Goal: Information Seeking & Learning: Check status

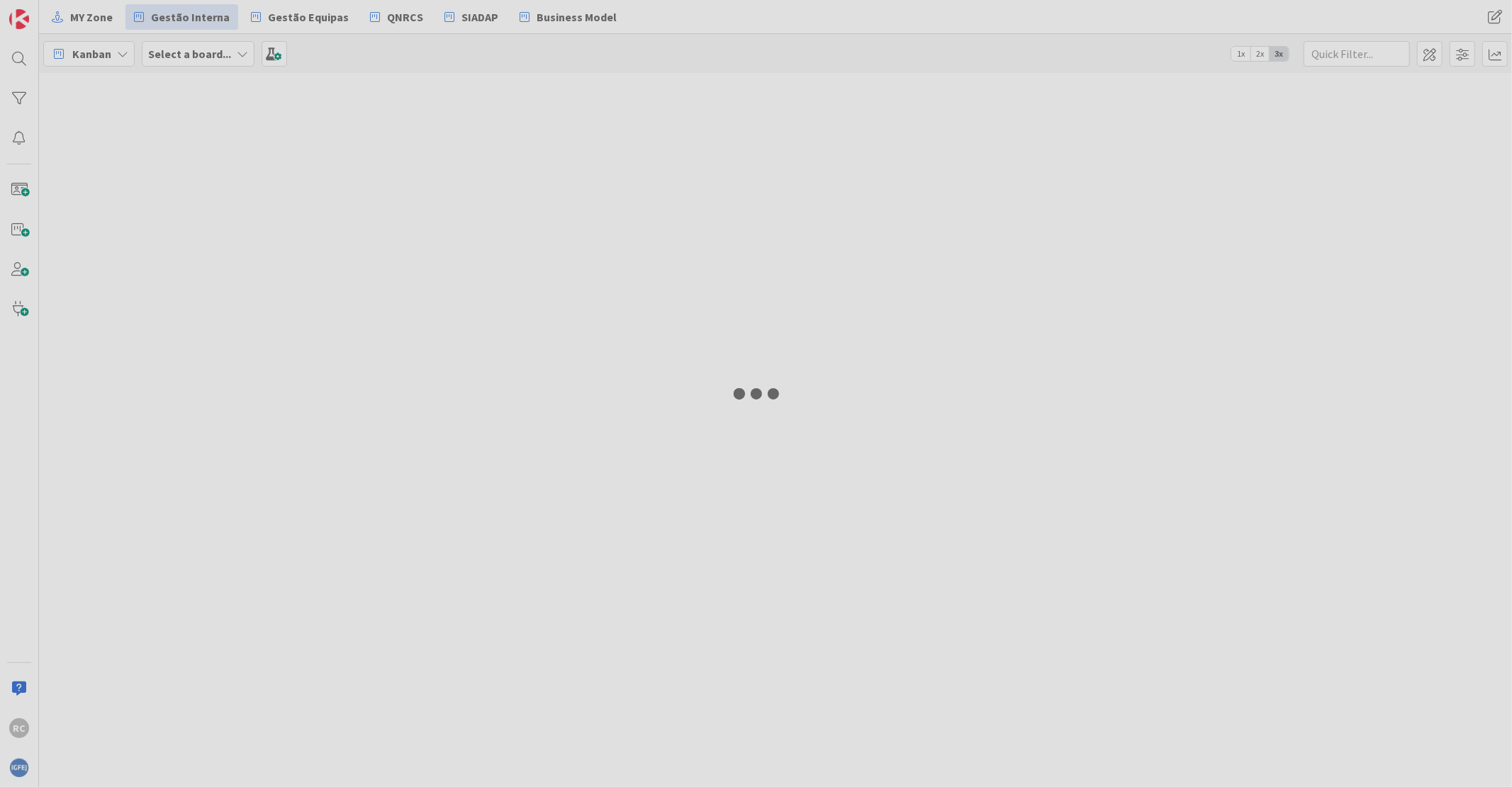
type input "[PERSON_NAME]"
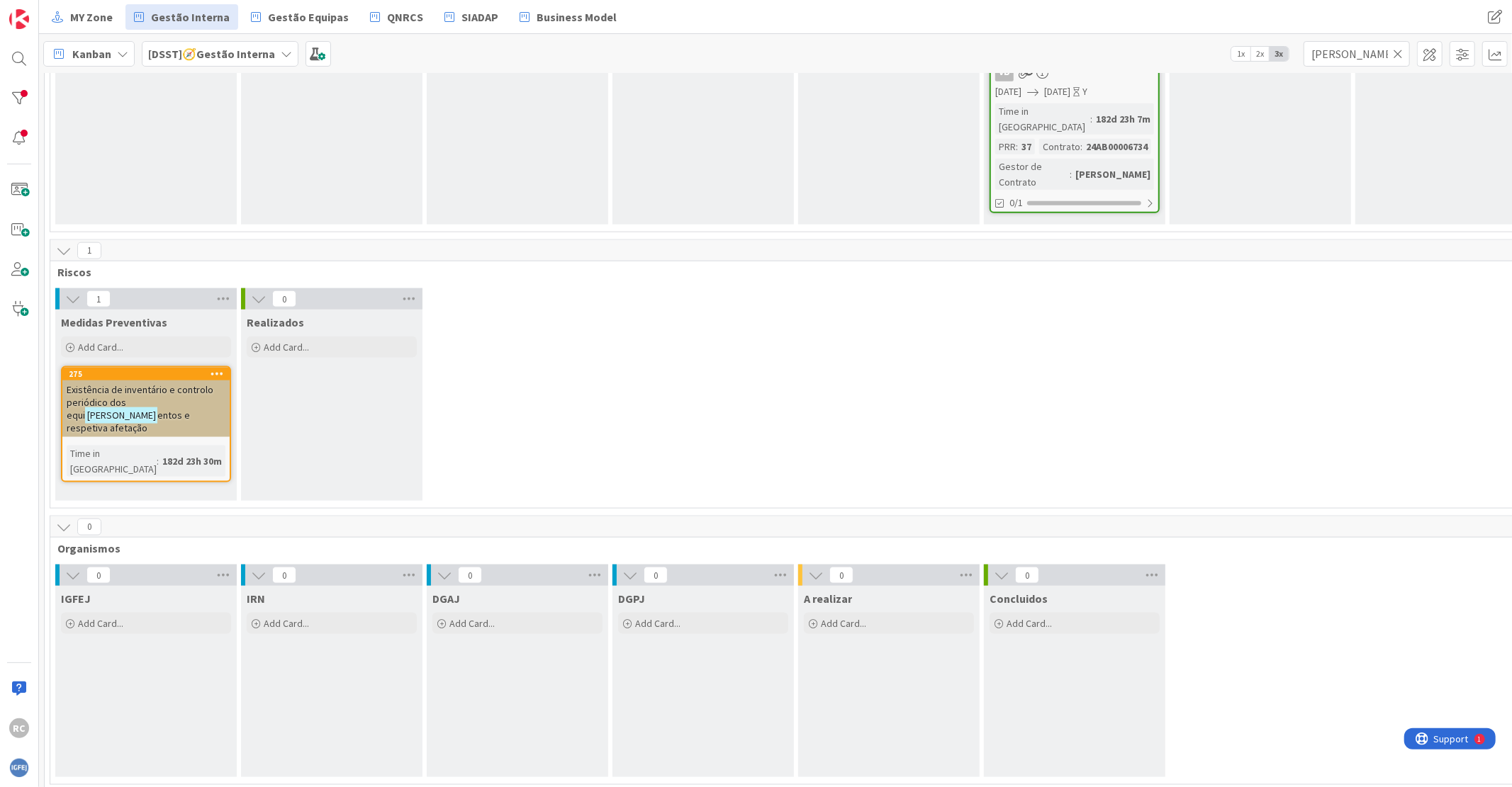
scroll to position [1417, 0]
click at [76, 615] on div "Add Card..." at bounding box center [146, 625] width 170 height 22
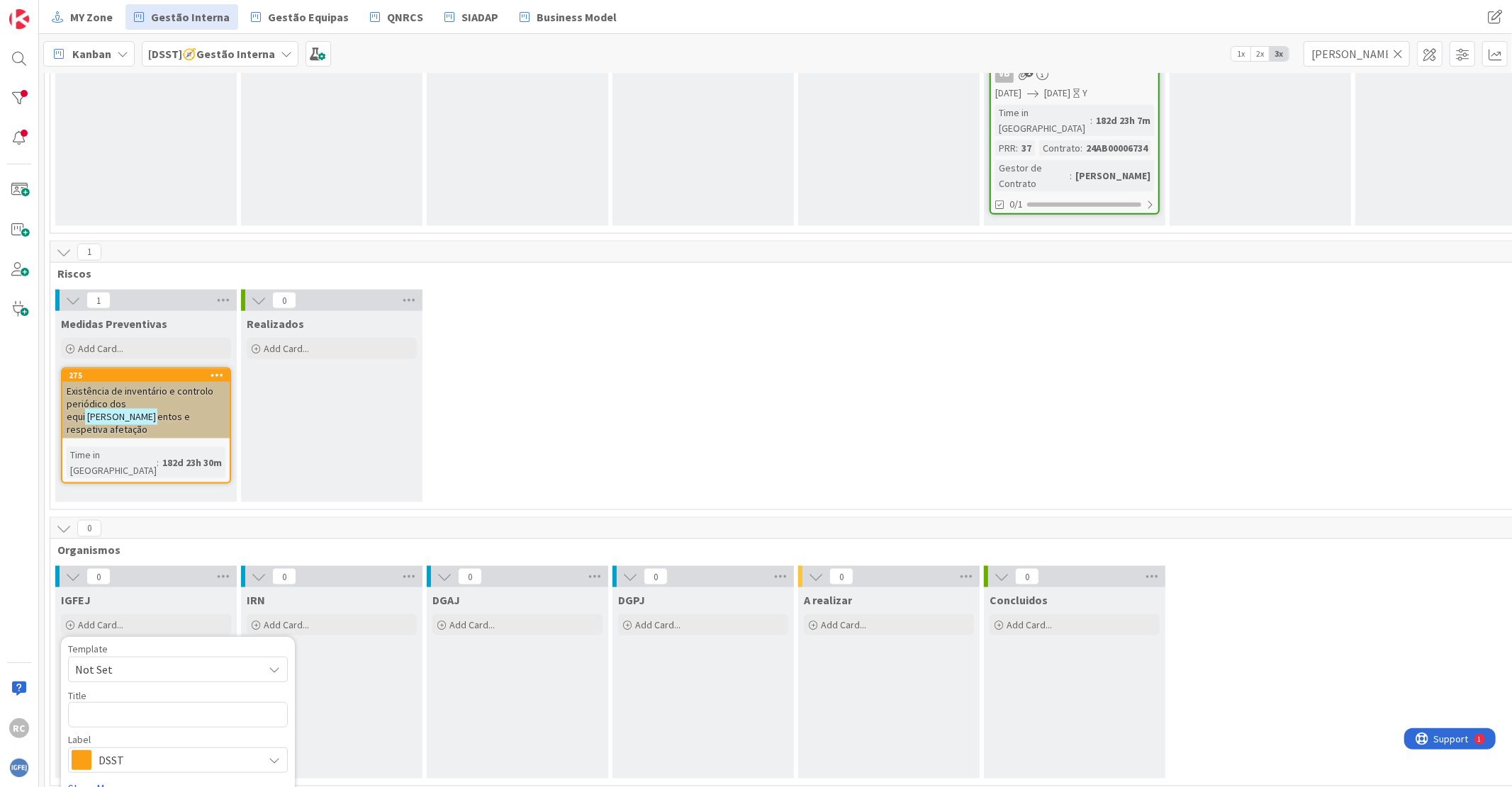
type textarea "x"
type textarea "N"
type textarea "x"
type textarea "No"
type textarea "x"
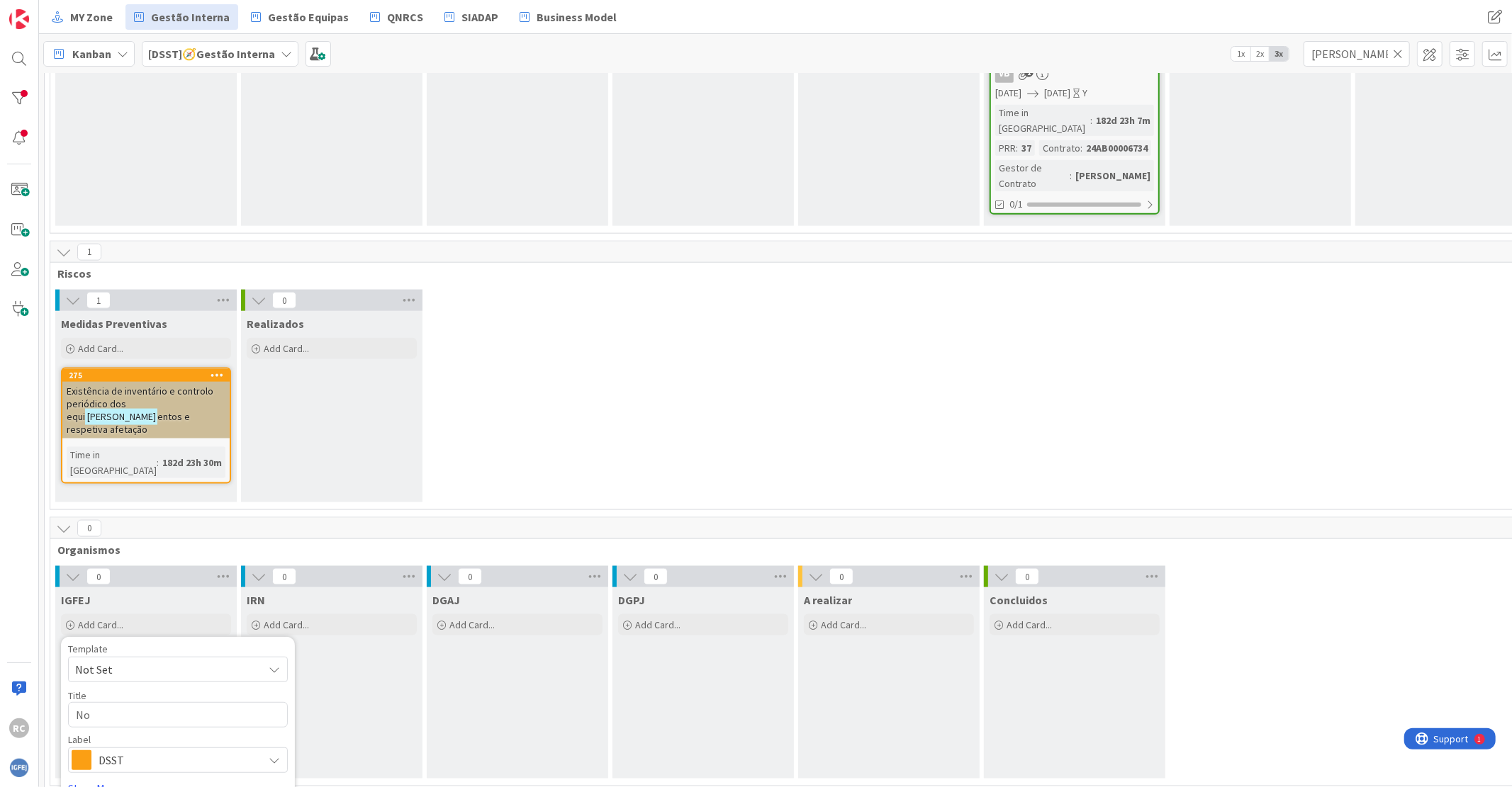
type textarea "Nor"
type textarea "x"
type textarea "Norm"
type textarea "x"
type textarea "[PERSON_NAME]"
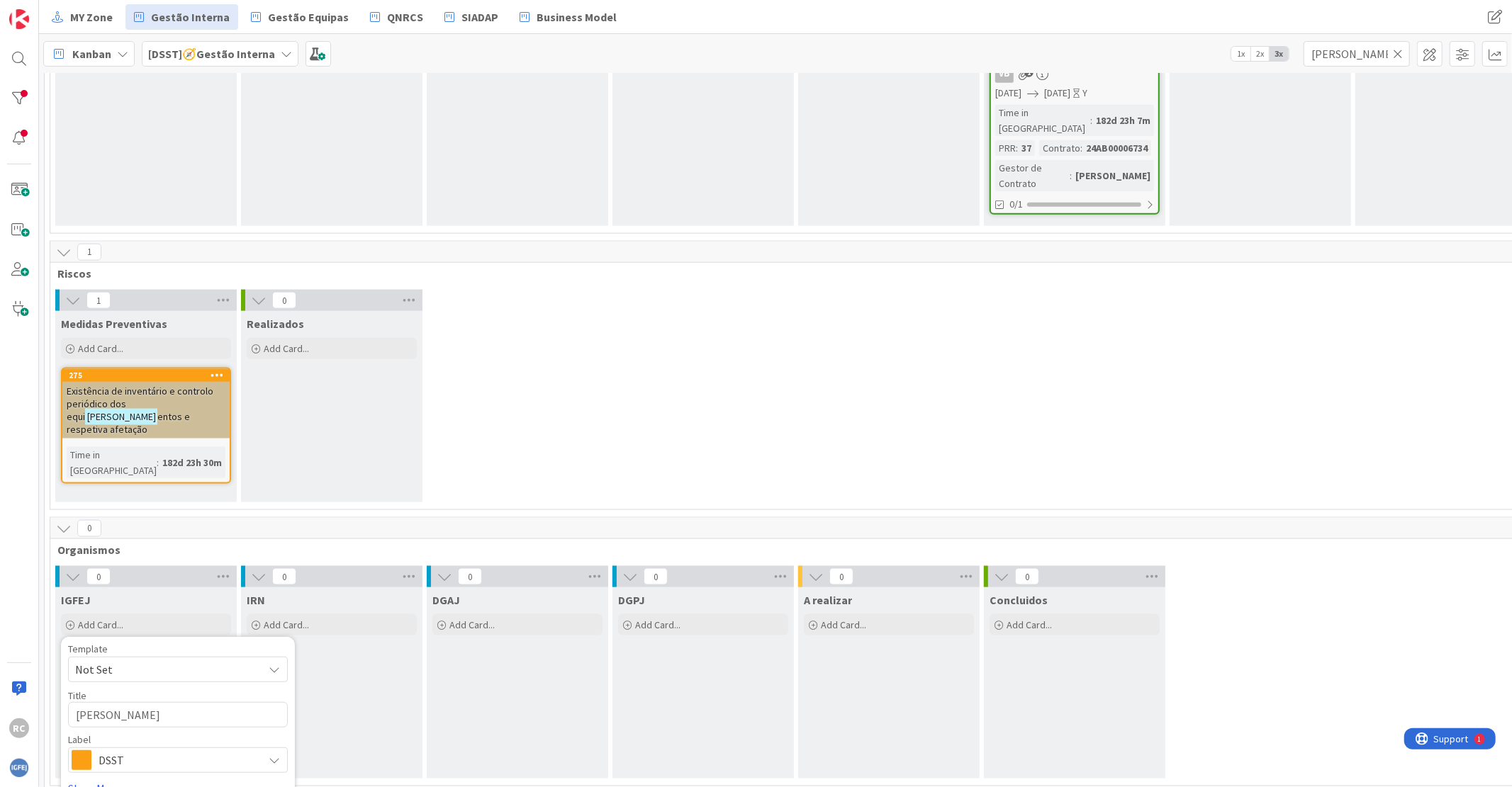
type textarea "x"
type textarea "[PERSON_NAME]"
type textarea "x"
type textarea "[PERSON_NAME]"
type textarea "x"
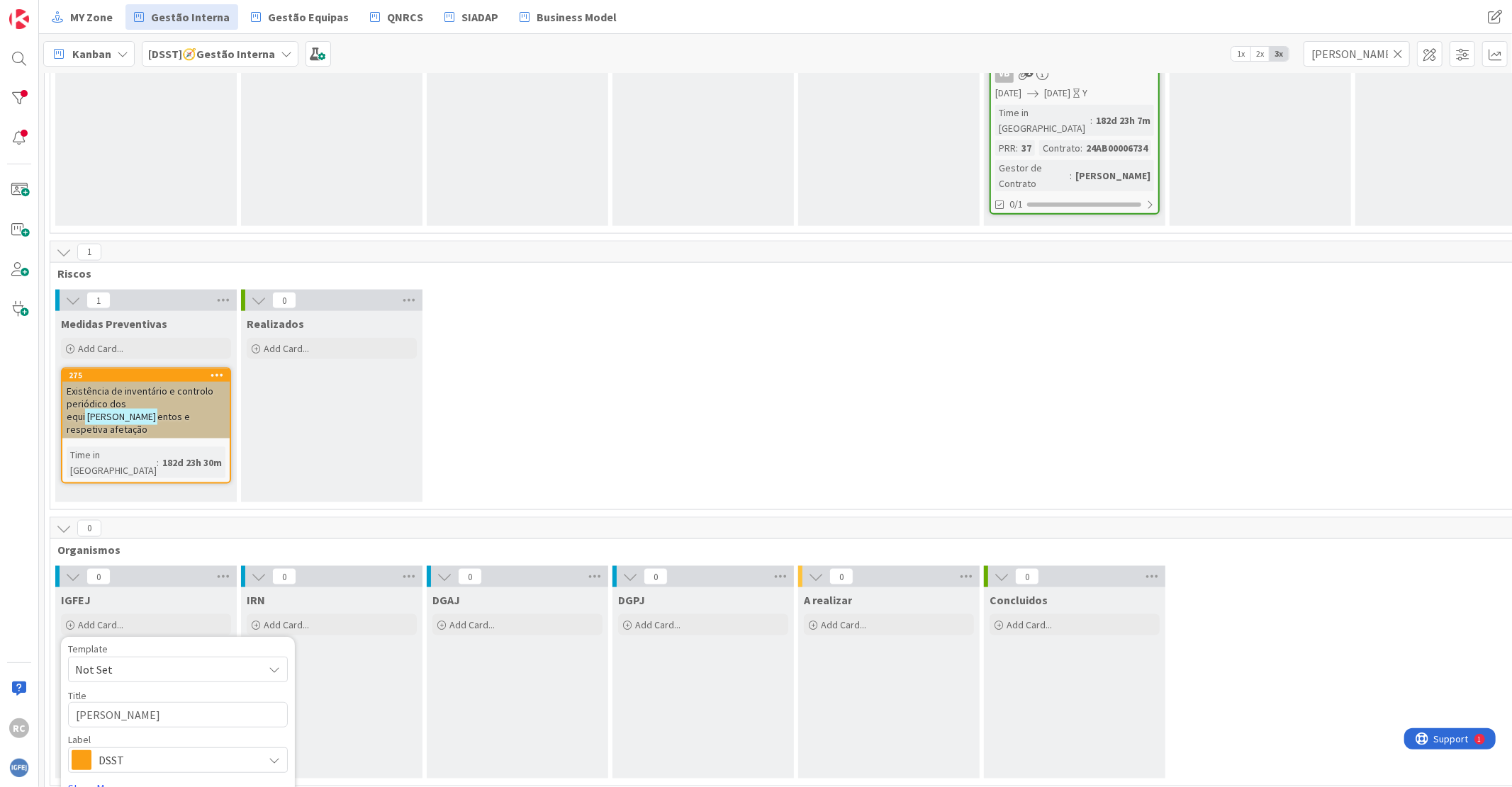
type textarea "[PERSON_NAME] Re"
type textarea "x"
type textarea "[PERSON_NAME]"
type textarea "x"
type textarea "[PERSON_NAME][MEDICAL_DATA]"
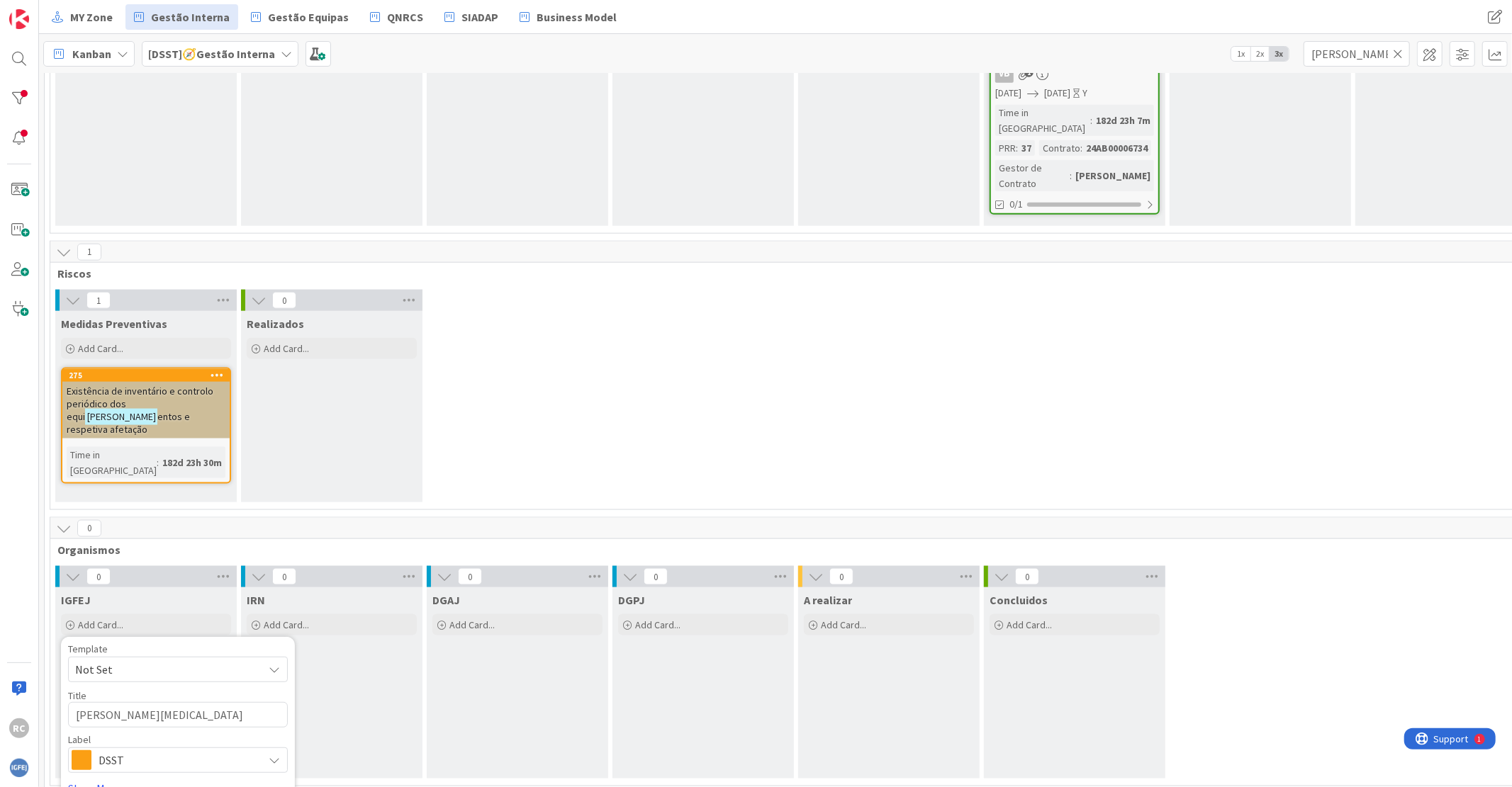
type textarea "x"
type textarea "[PERSON_NAME]"
type textarea "x"
type textarea "[PERSON_NAME]"
type textarea "x"
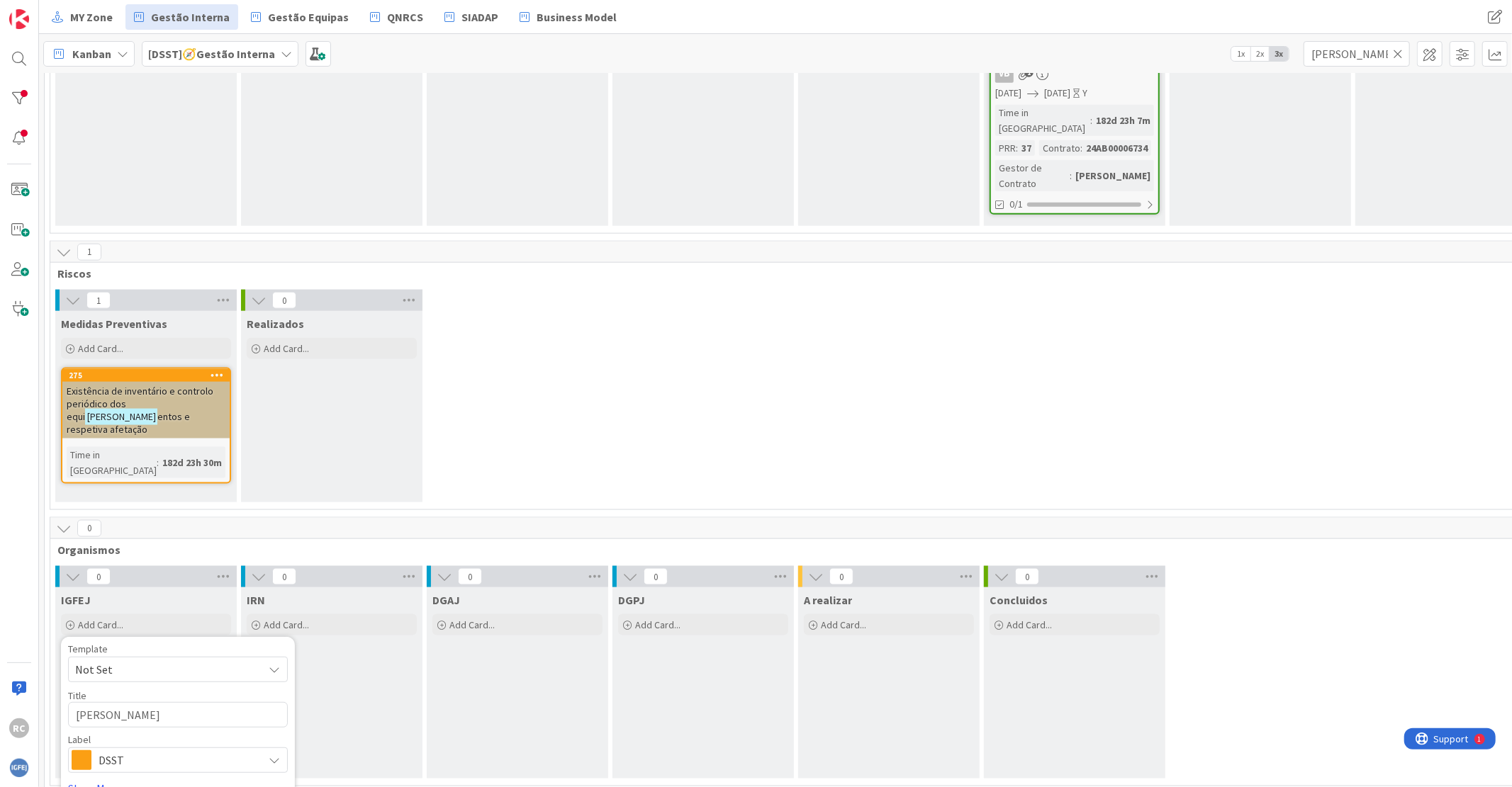
type textarea "[PERSON_NAME]"
type textarea "x"
type textarea "[PERSON_NAME] d"
type textarea "x"
type textarea "[PERSON_NAME] de"
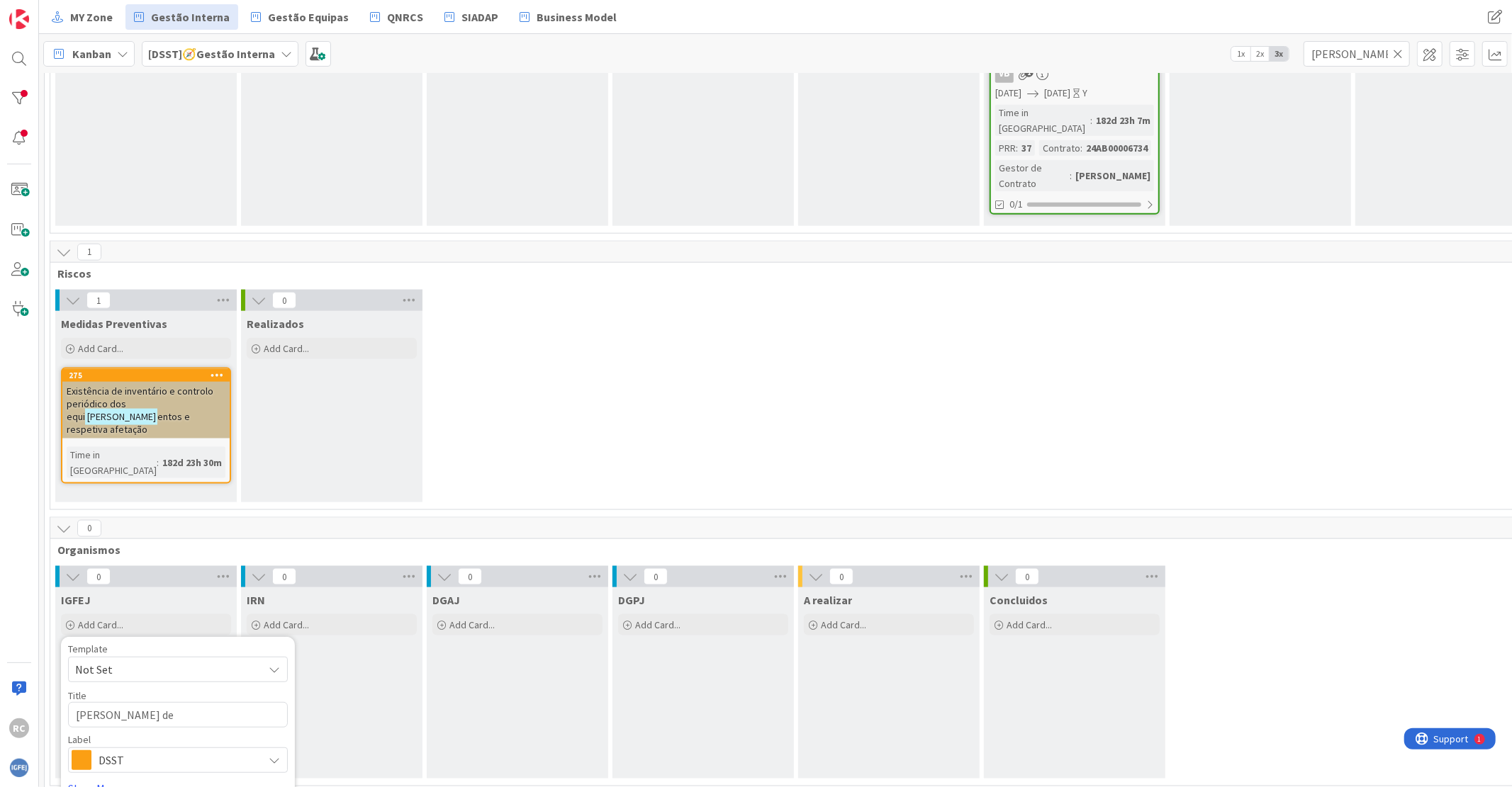
type textarea "x"
type textarea "[PERSON_NAME] de"
type textarea "x"
type textarea "[PERSON_NAME] de m"
type textarea "x"
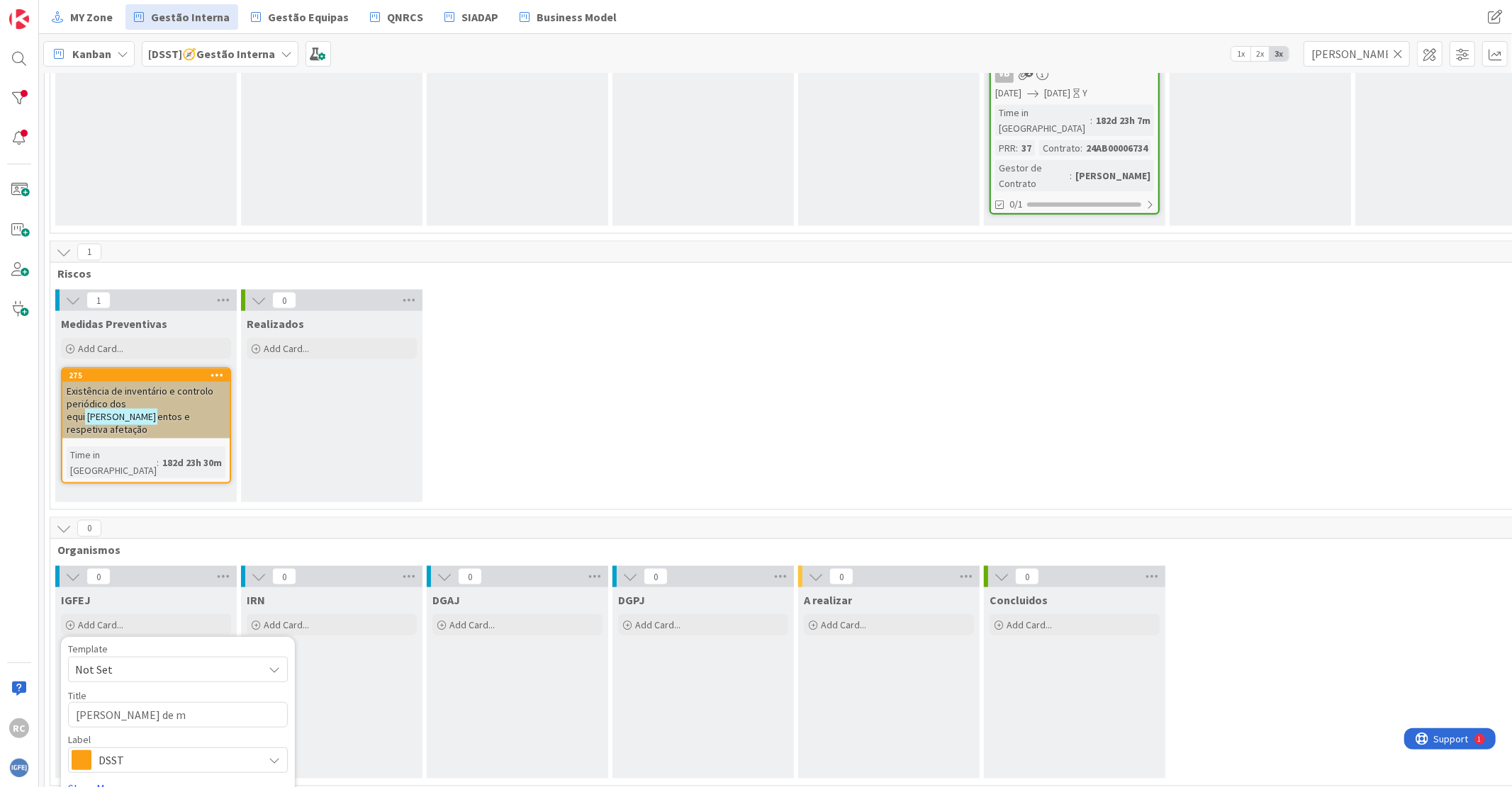
type textarea "[PERSON_NAME] de ma"
type textarea "x"
type textarea "[PERSON_NAME] [PERSON_NAME]"
type textarea "x"
type textarea "[PERSON_NAME] de mail"
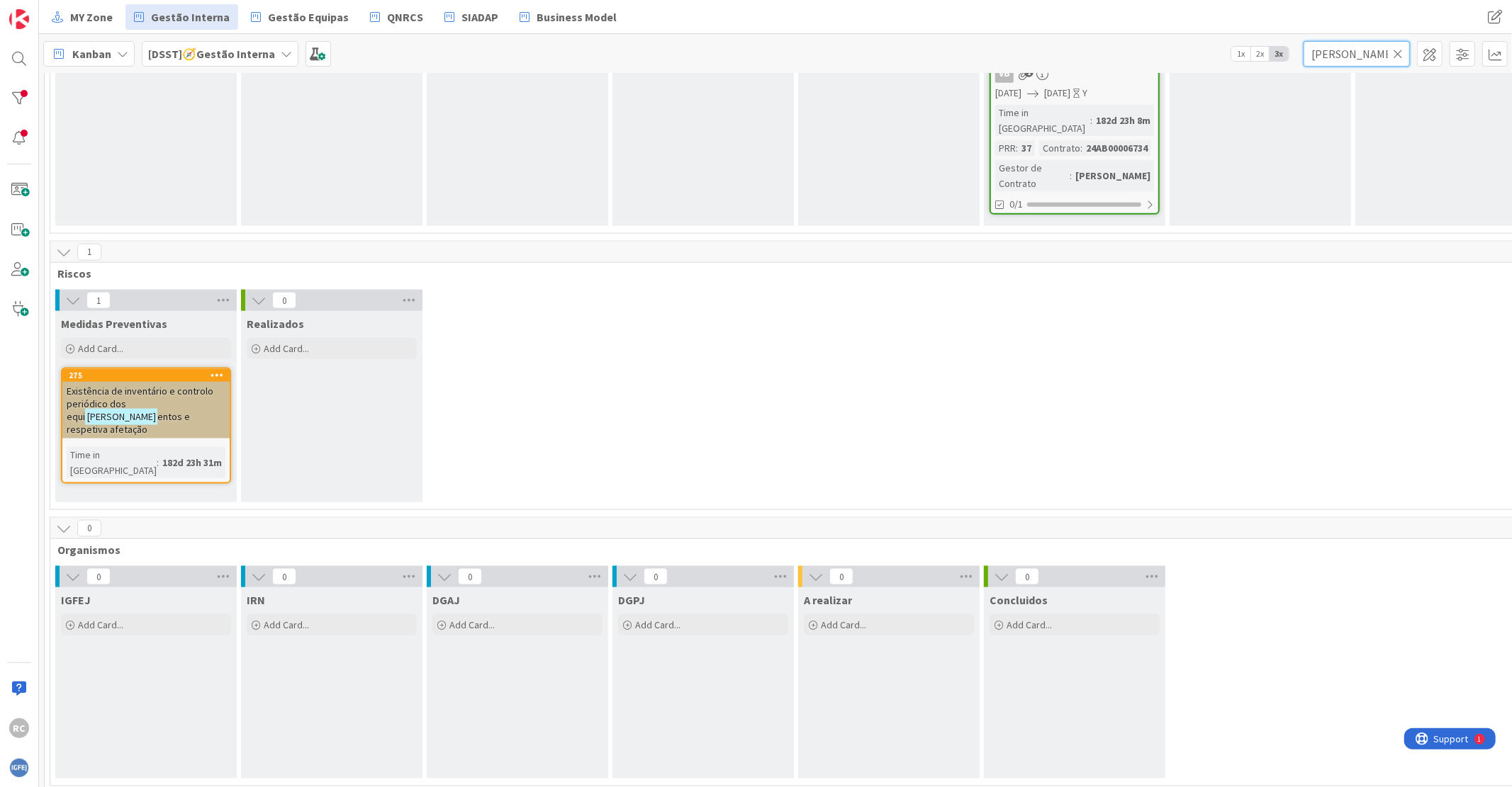
click at [1321, 49] on input "[PERSON_NAME]" at bounding box center [1356, 54] width 106 height 25
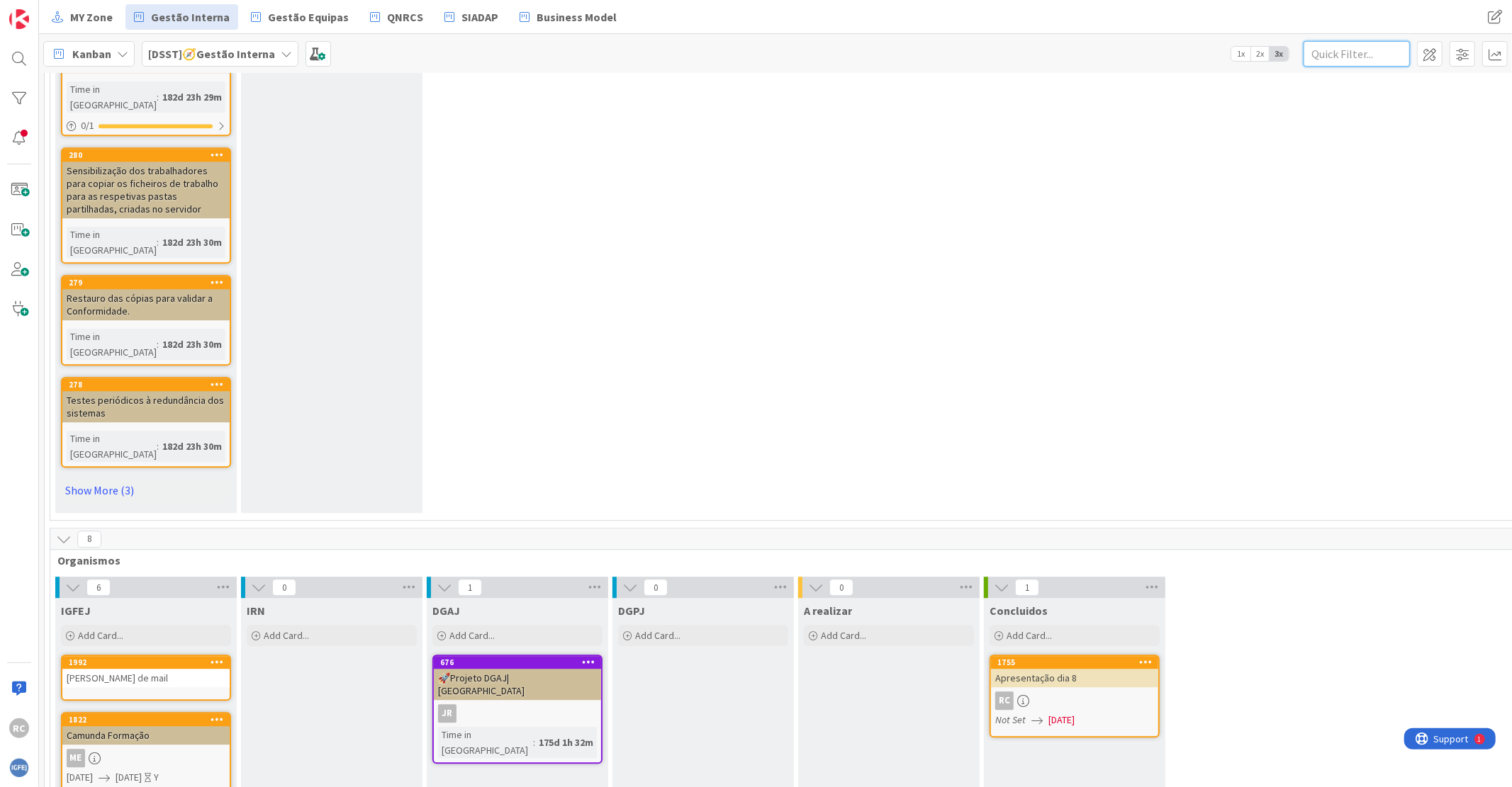
scroll to position [2864, 0]
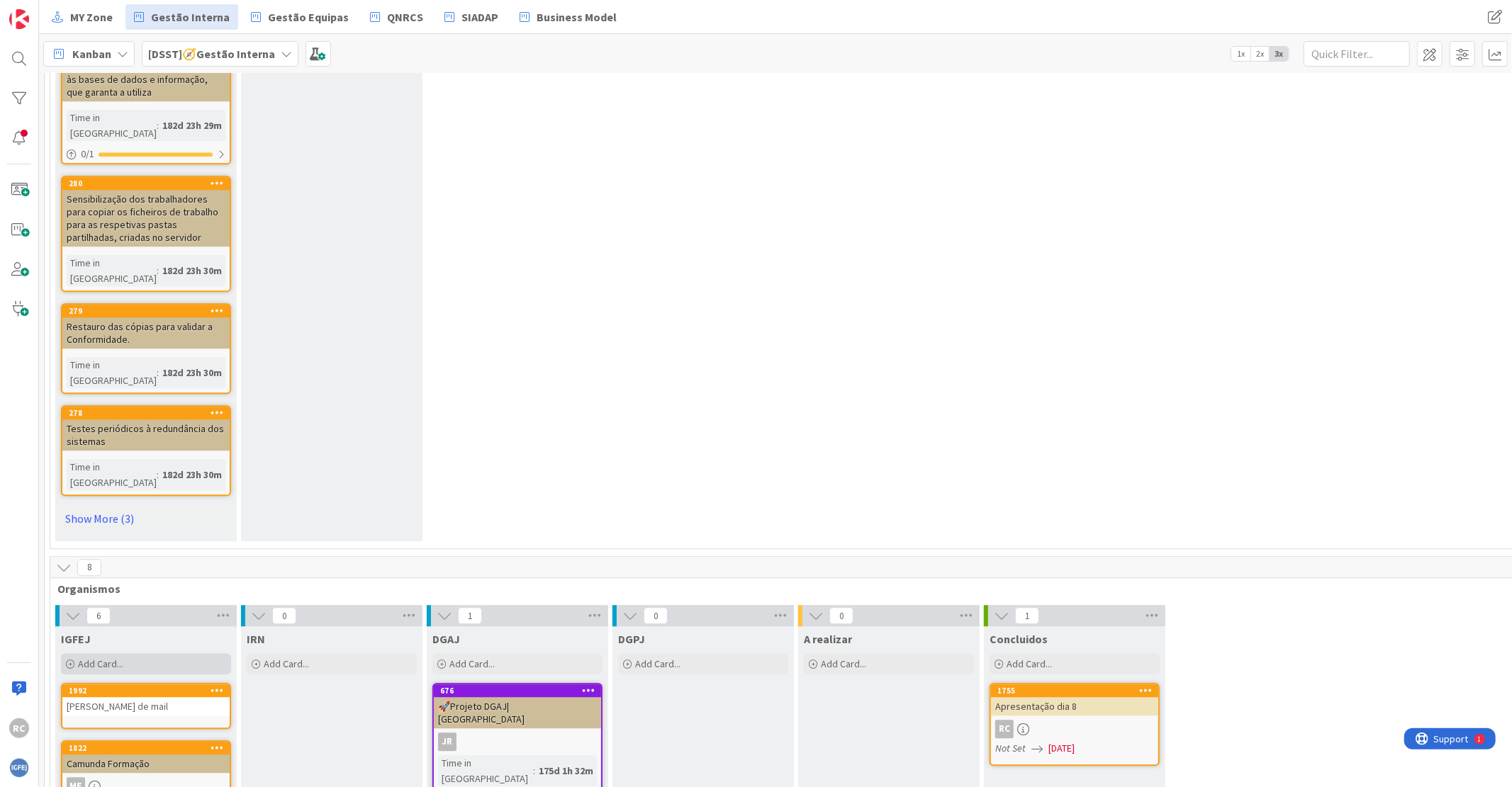
click at [102, 653] on div "Add Card..." at bounding box center [146, 664] width 170 height 22
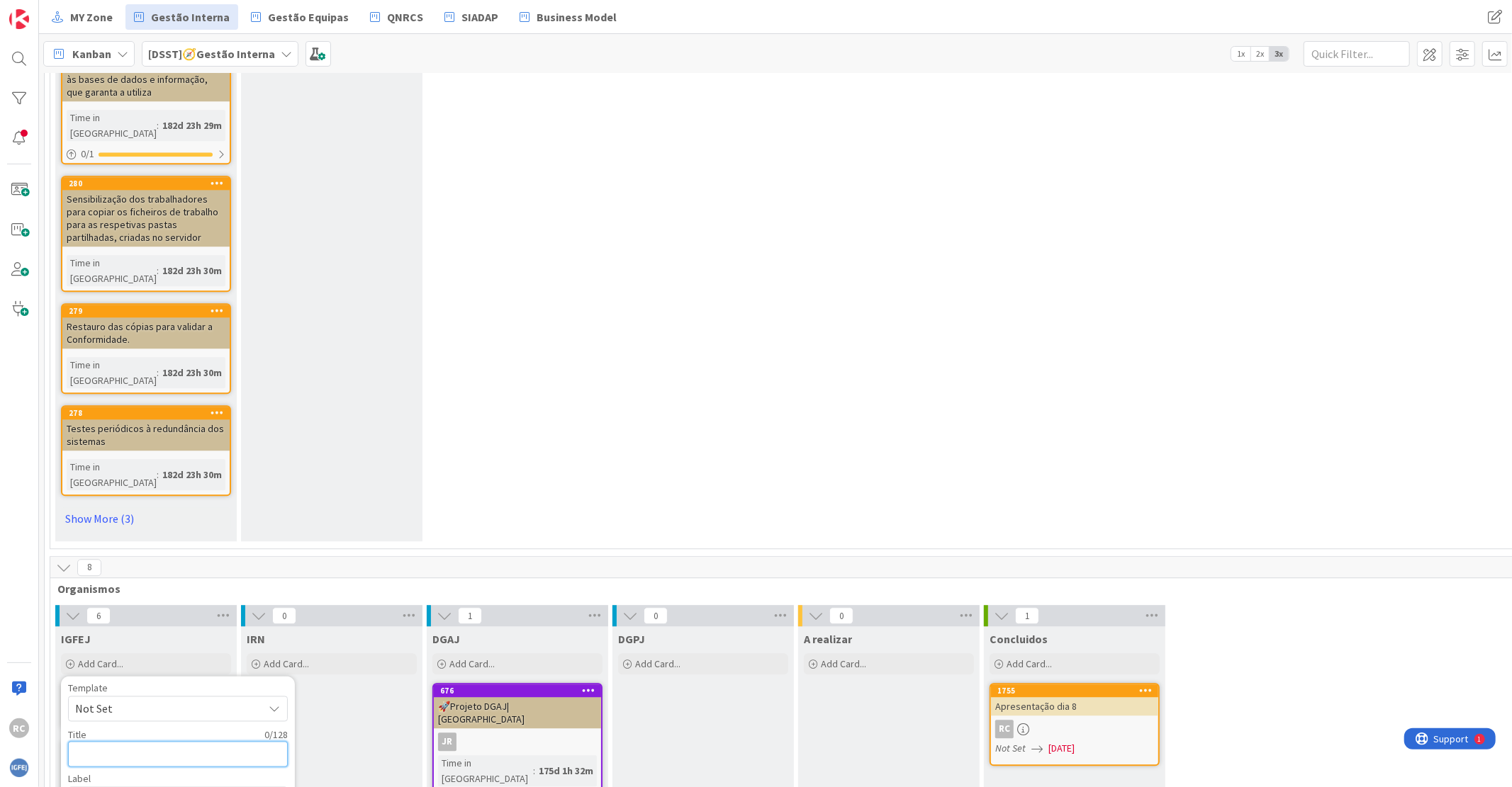
type textarea "x"
type textarea "n"
type textarea "x"
type textarea "no"
type textarea "x"
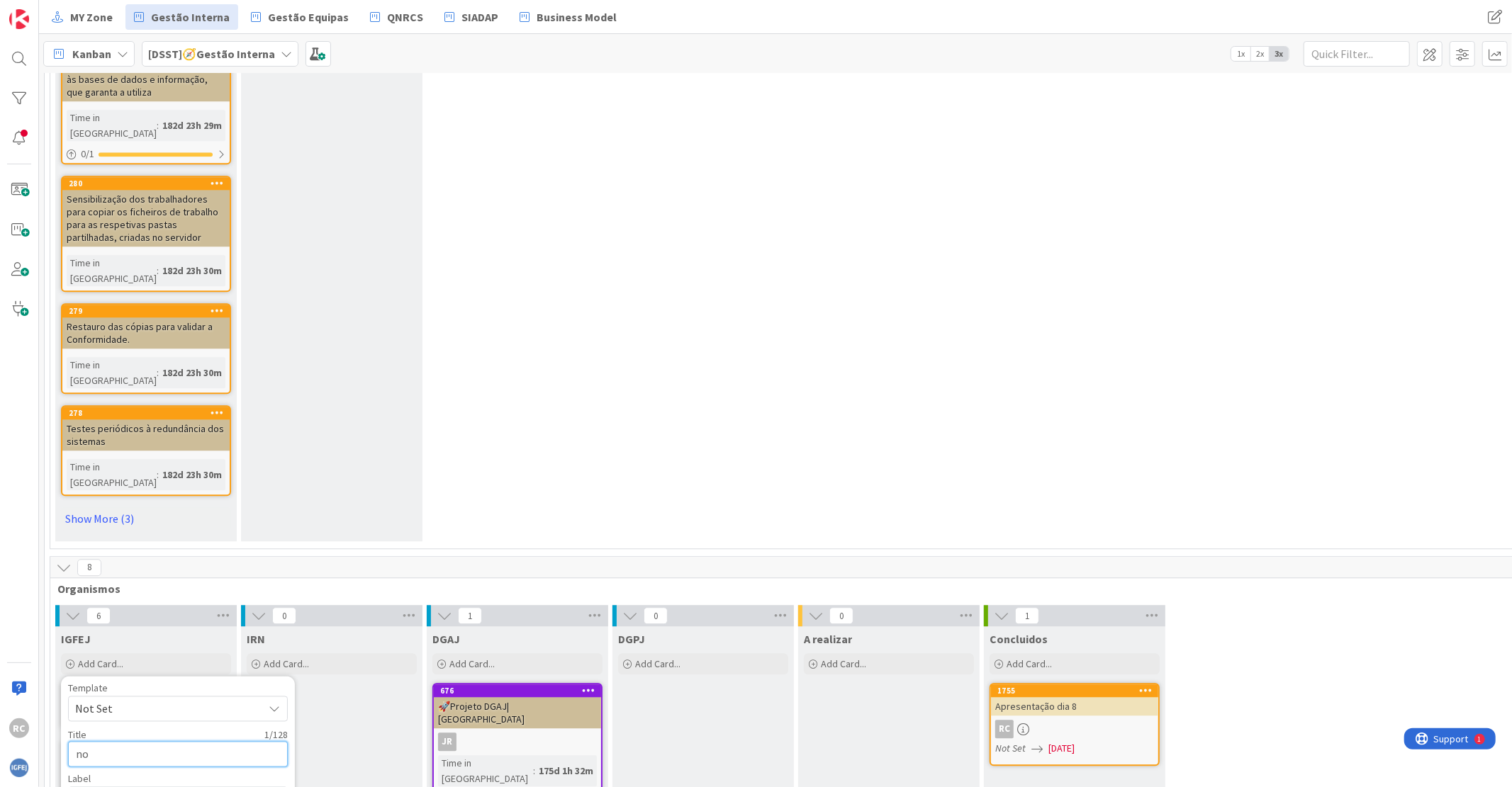
type textarea "nor"
type textarea "x"
type textarea "norm"
type textarea "x"
type textarea "[PERSON_NAME]"
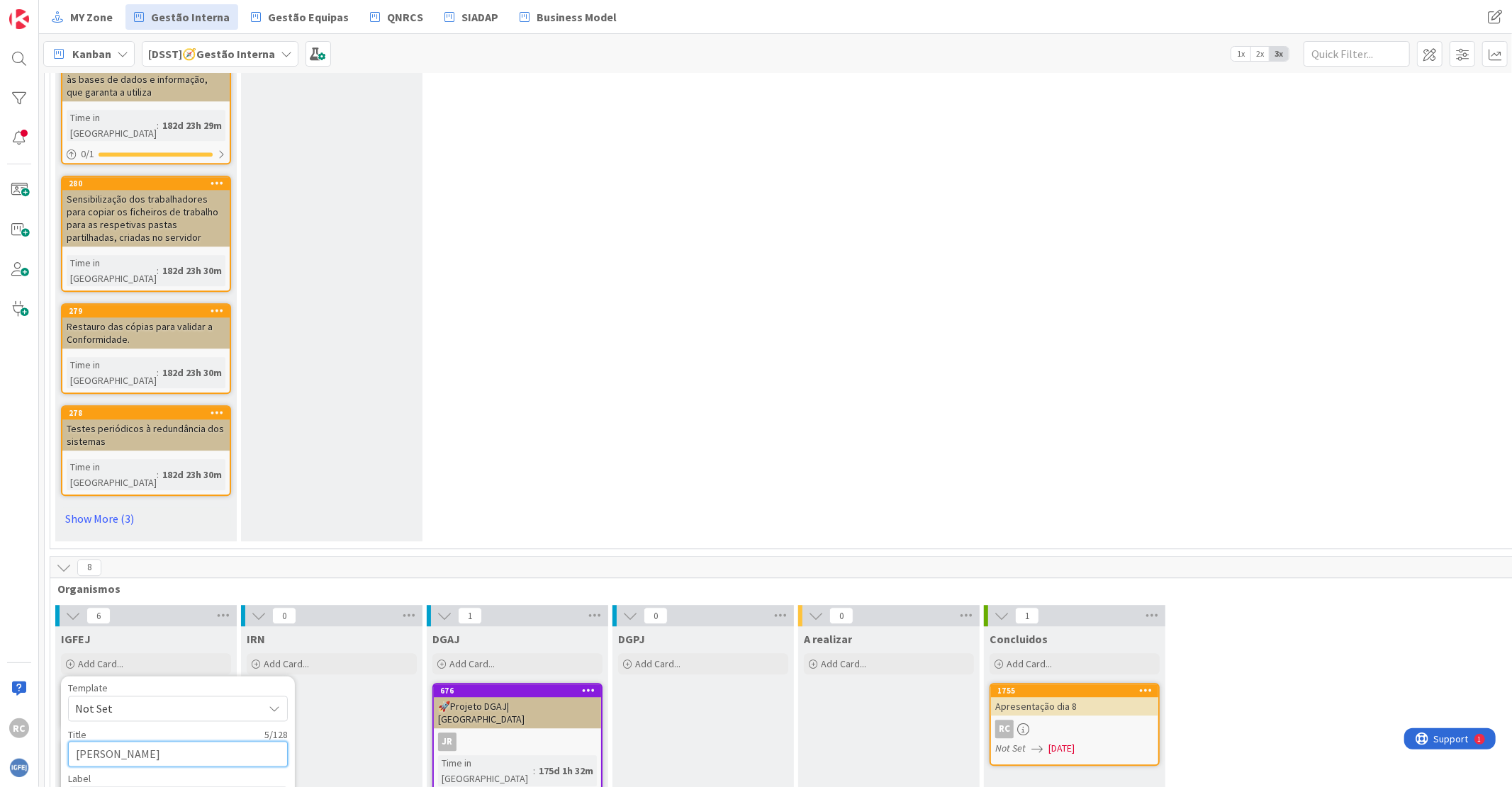
type textarea "x"
type textarea "[PERSON_NAME]"
type textarea "x"
type textarea "[PERSON_NAME]"
type textarea "x"
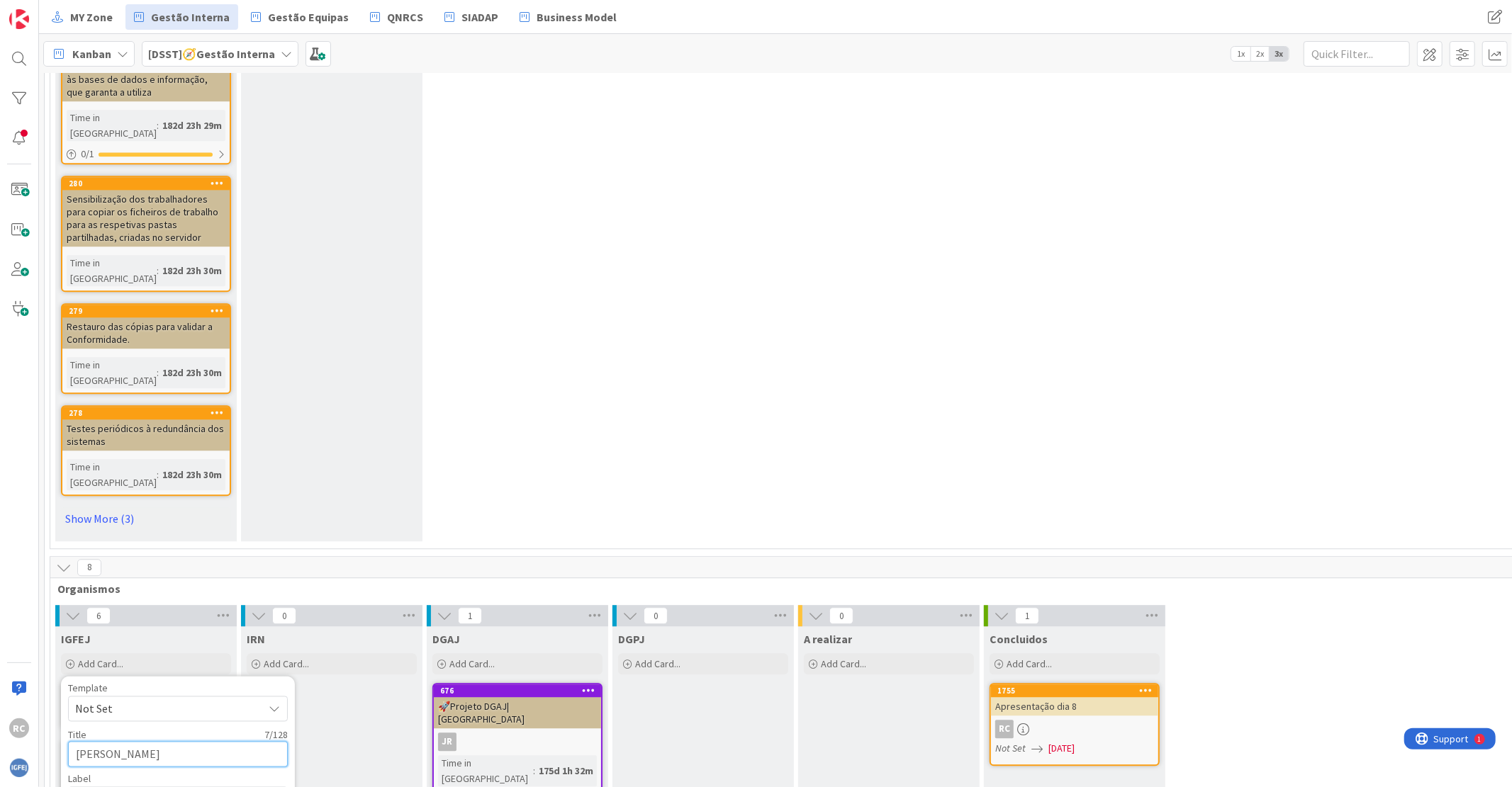
type textarea "[PERSON_NAME] Pe"
type textarea "x"
type textarea "[PERSON_NAME] Ped"
type textarea "x"
type textarea "[PERSON_NAME]"
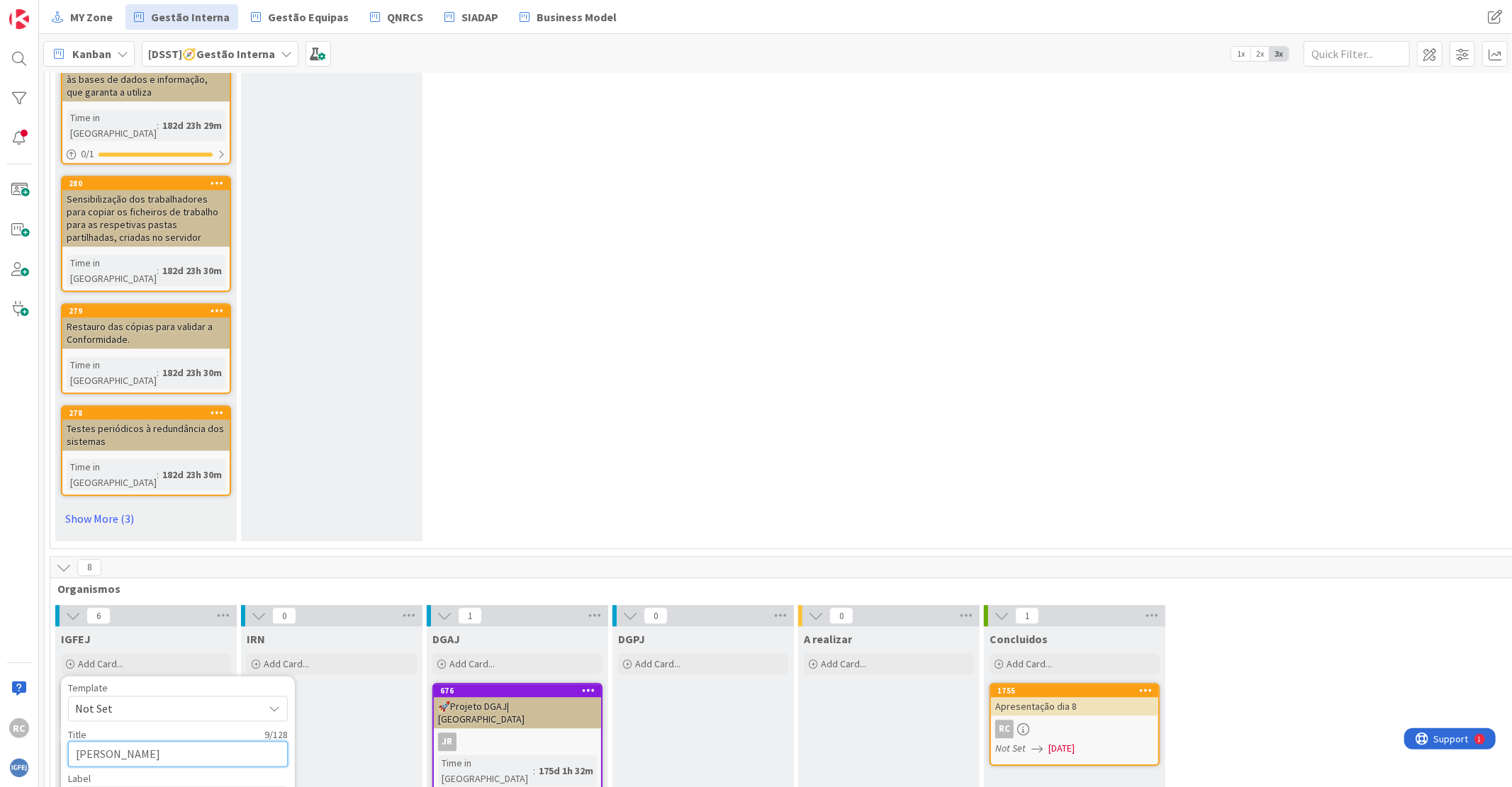
type textarea "x"
type textarea "[PERSON_NAME]"
type textarea "x"
type textarea "[PERSON_NAME] Pedido"
type textarea "x"
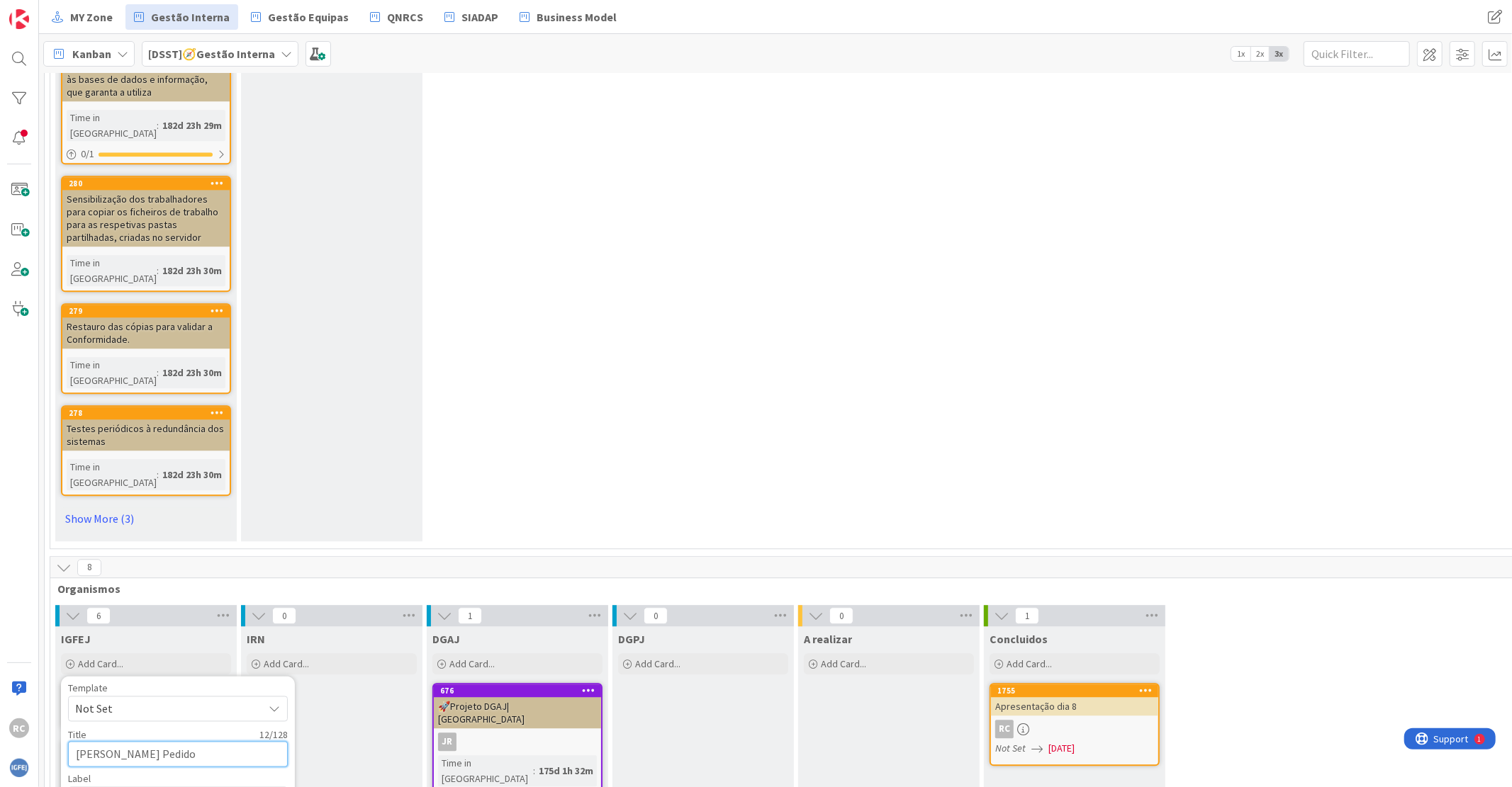
type textarea "[PERSON_NAME] Pedido"
type textarea "x"
type textarea "[PERSON_NAME] Pedido d"
type textarea "x"
type textarea "[PERSON_NAME] Pedido de"
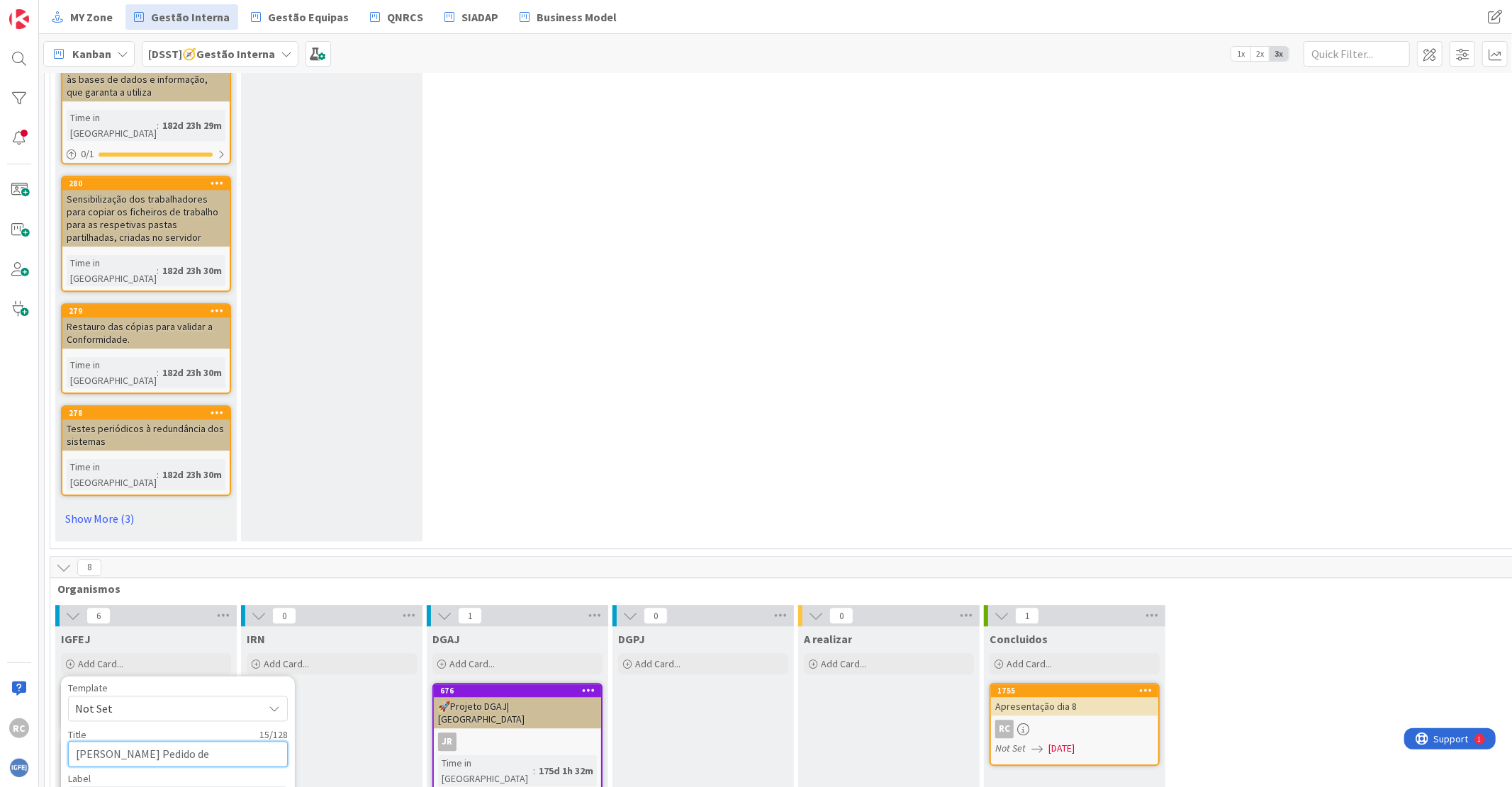
type textarea "x"
type textarea "[PERSON_NAME] Pedido de"
type textarea "x"
type textarea "[PERSON_NAME] Pedido de a"
type textarea "x"
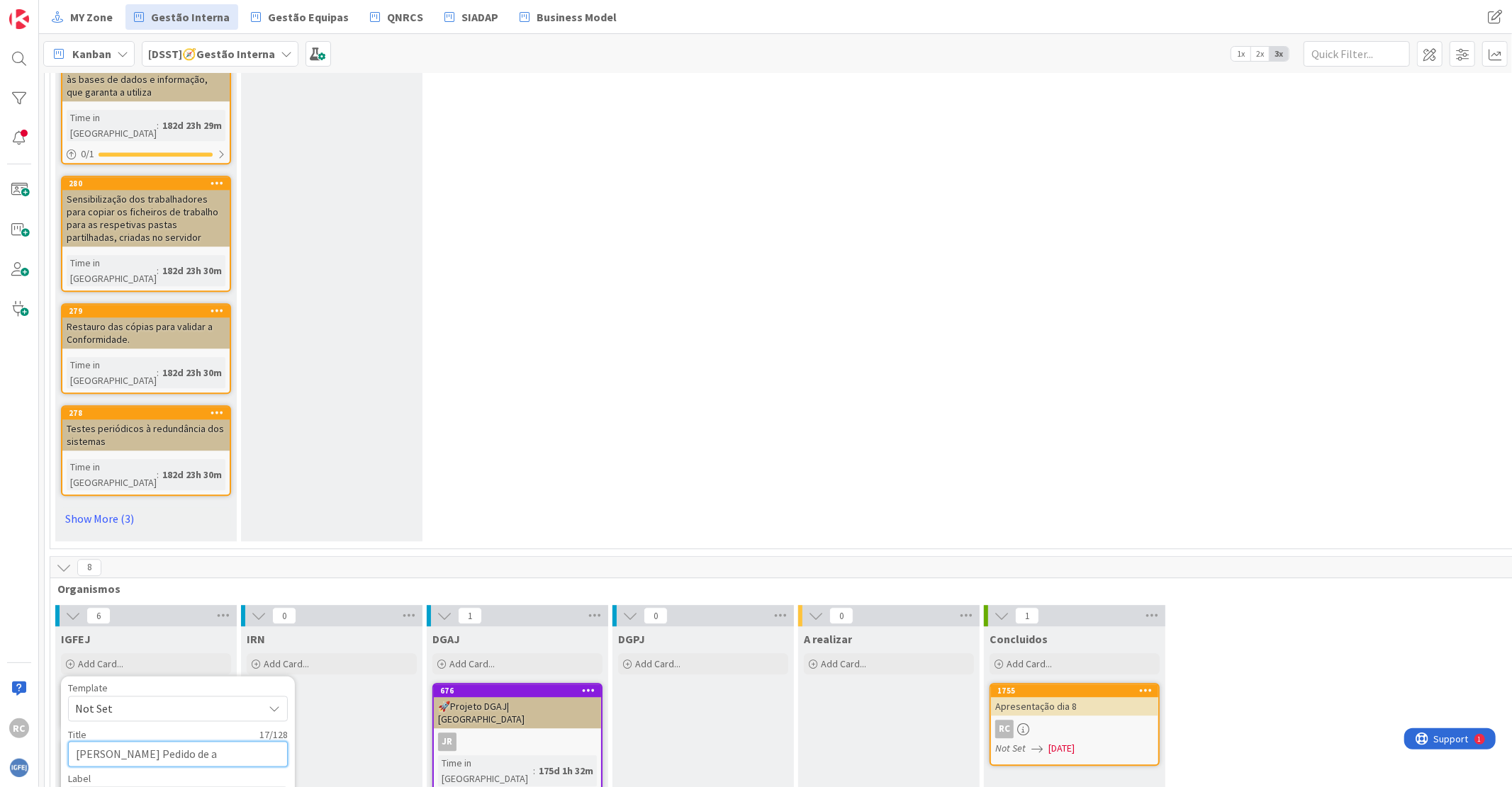
type textarea "[PERSON_NAME] Pedido de ap"
type textarea "x"
type textarea "[PERSON_NAME] Pedido de apr"
type textarea "x"
type textarea "[PERSON_NAME] Pedido de apro"
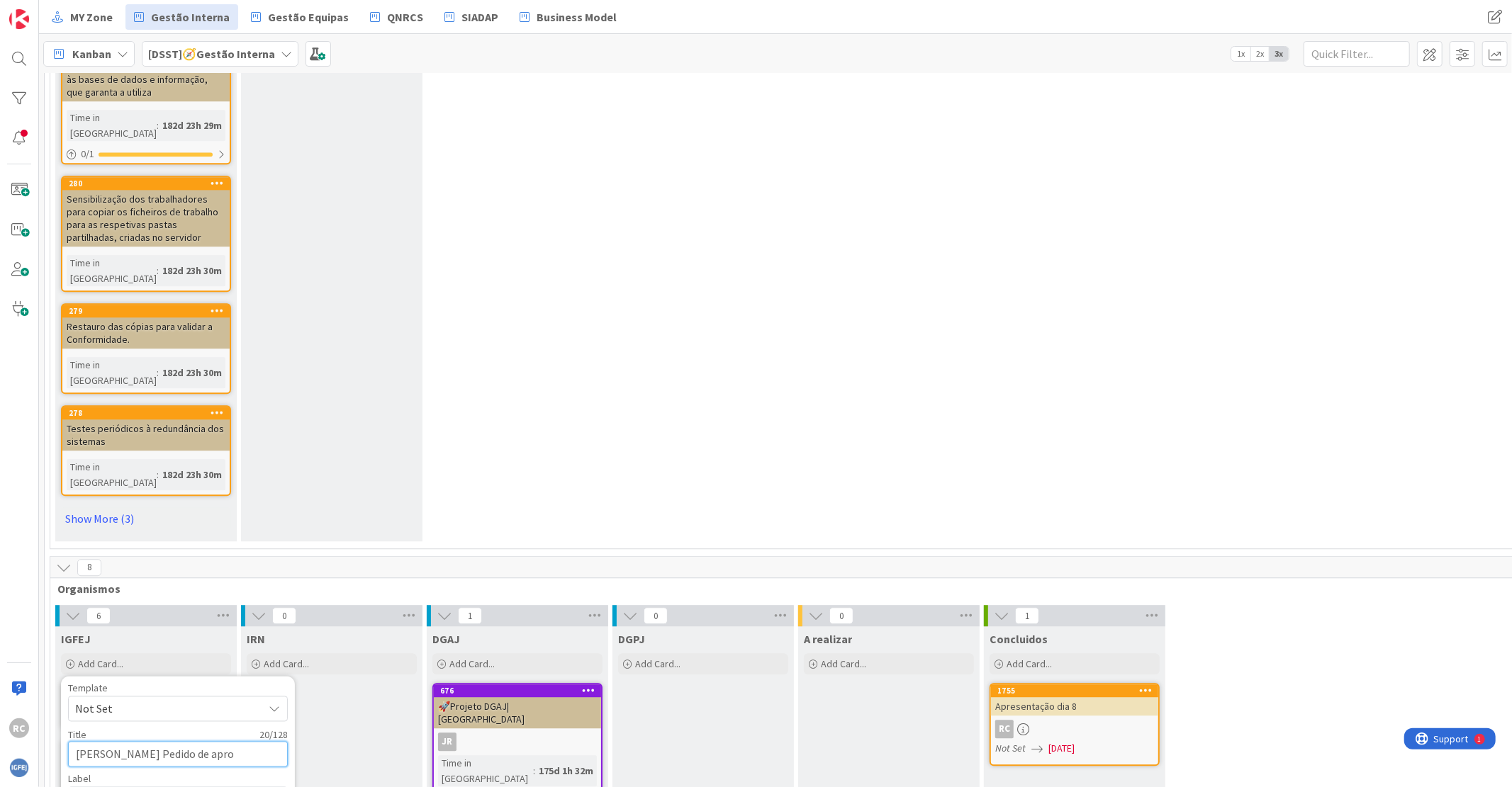
type textarea "x"
type textarea "[PERSON_NAME] Pedido de aprov"
type textarea "x"
type textarea "[PERSON_NAME] Pedido de aprova"
type textarea "x"
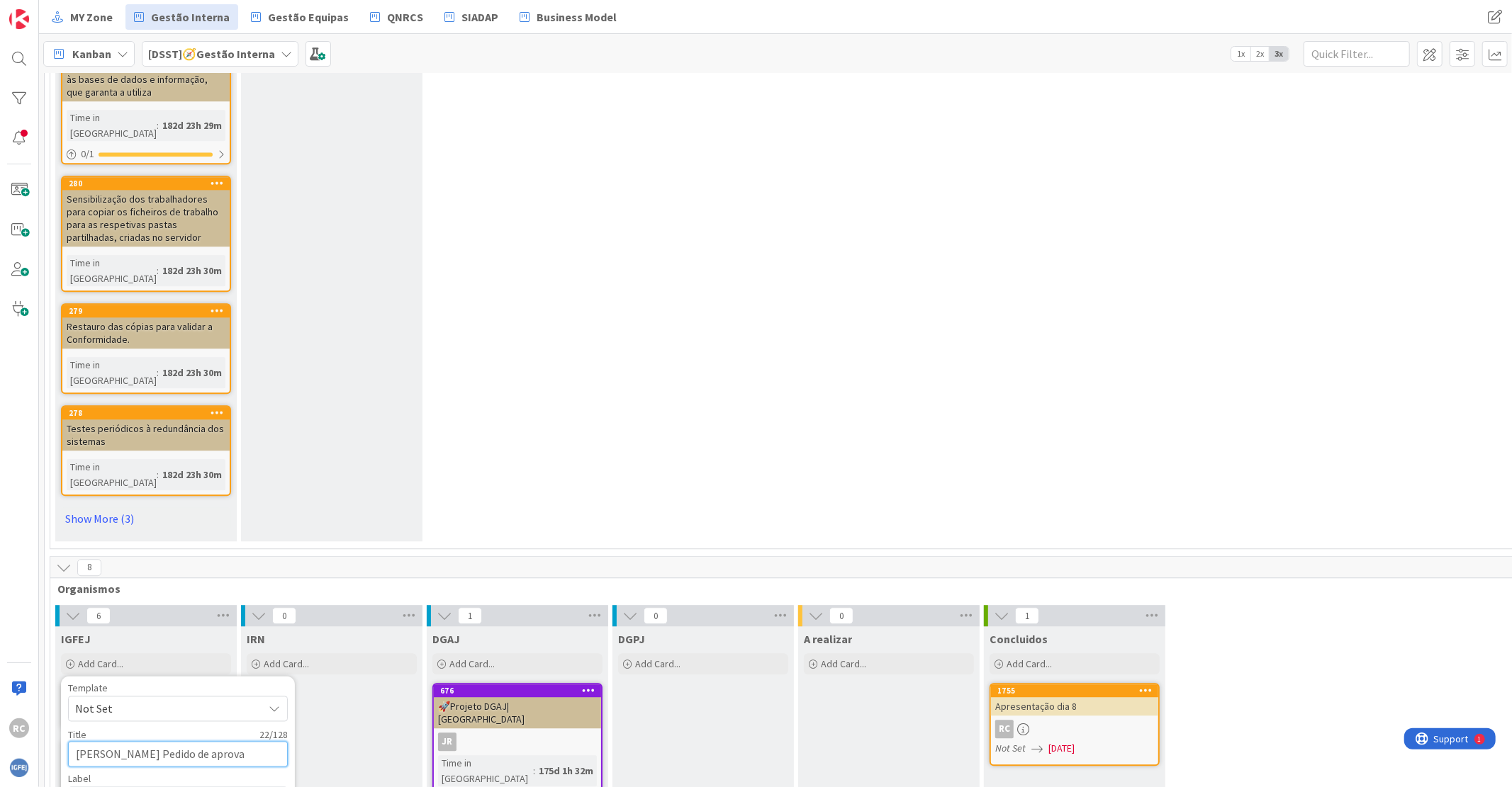
type textarea "[PERSON_NAME] Pedido de aprovaç"
type textarea "x"
type textarea "[PERSON_NAME] Pedido de aprovaçã"
type textarea "x"
type textarea "[PERSON_NAME] Pedido de aprovação"
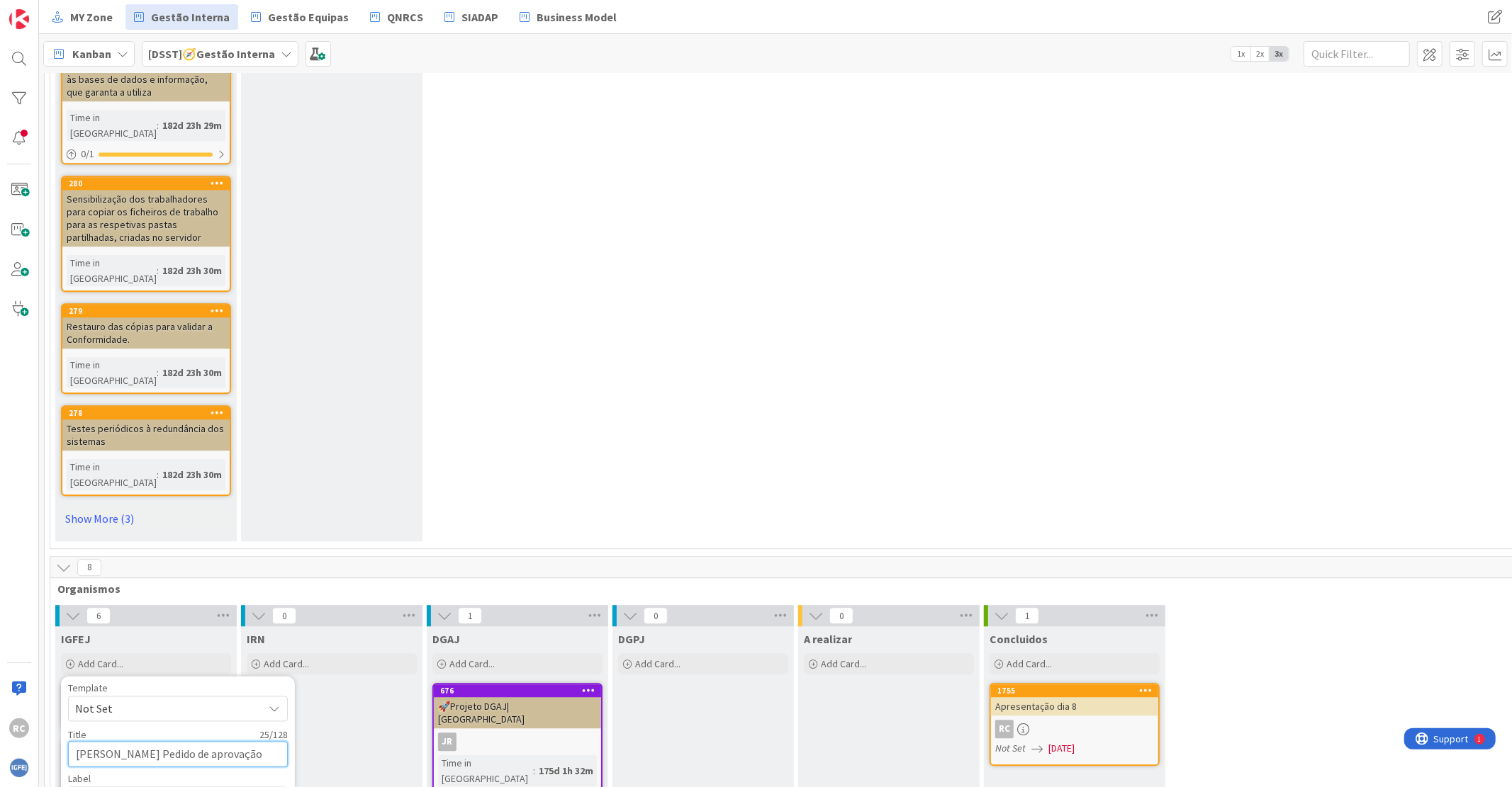
type textarea "x"
type textarea "[PERSON_NAME] Pedido de aprovação"
type textarea "x"
type textarea "[PERSON_NAME] Pedido de aprovação h"
type textarea "x"
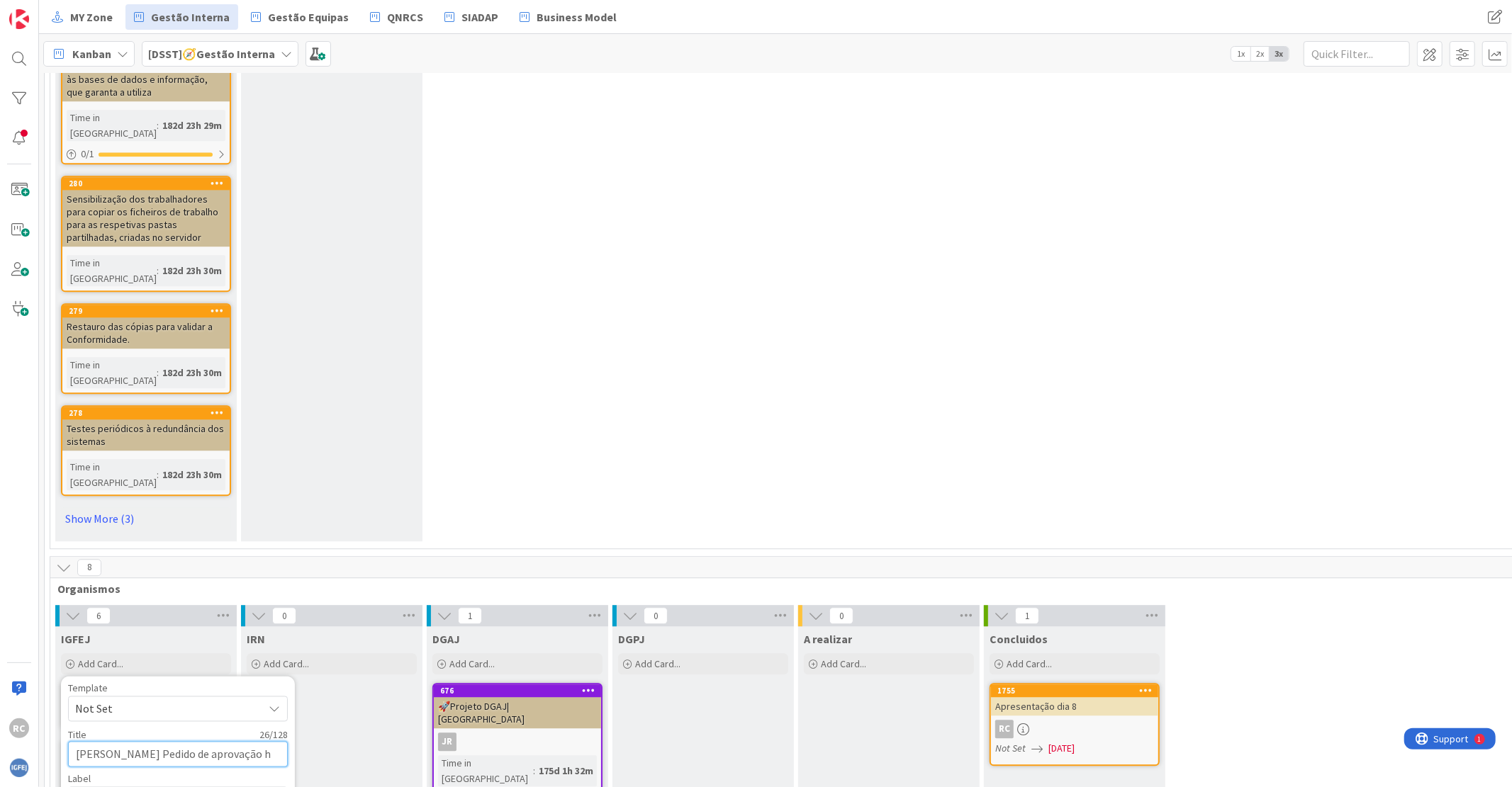
type textarea "[PERSON_NAME] Pedido de aprovação he"
type textarea "x"
type textarea "[PERSON_NAME] Pedido de aprovação hel"
type textarea "x"
type textarea "[PERSON_NAME] Pedido de aprovação help"
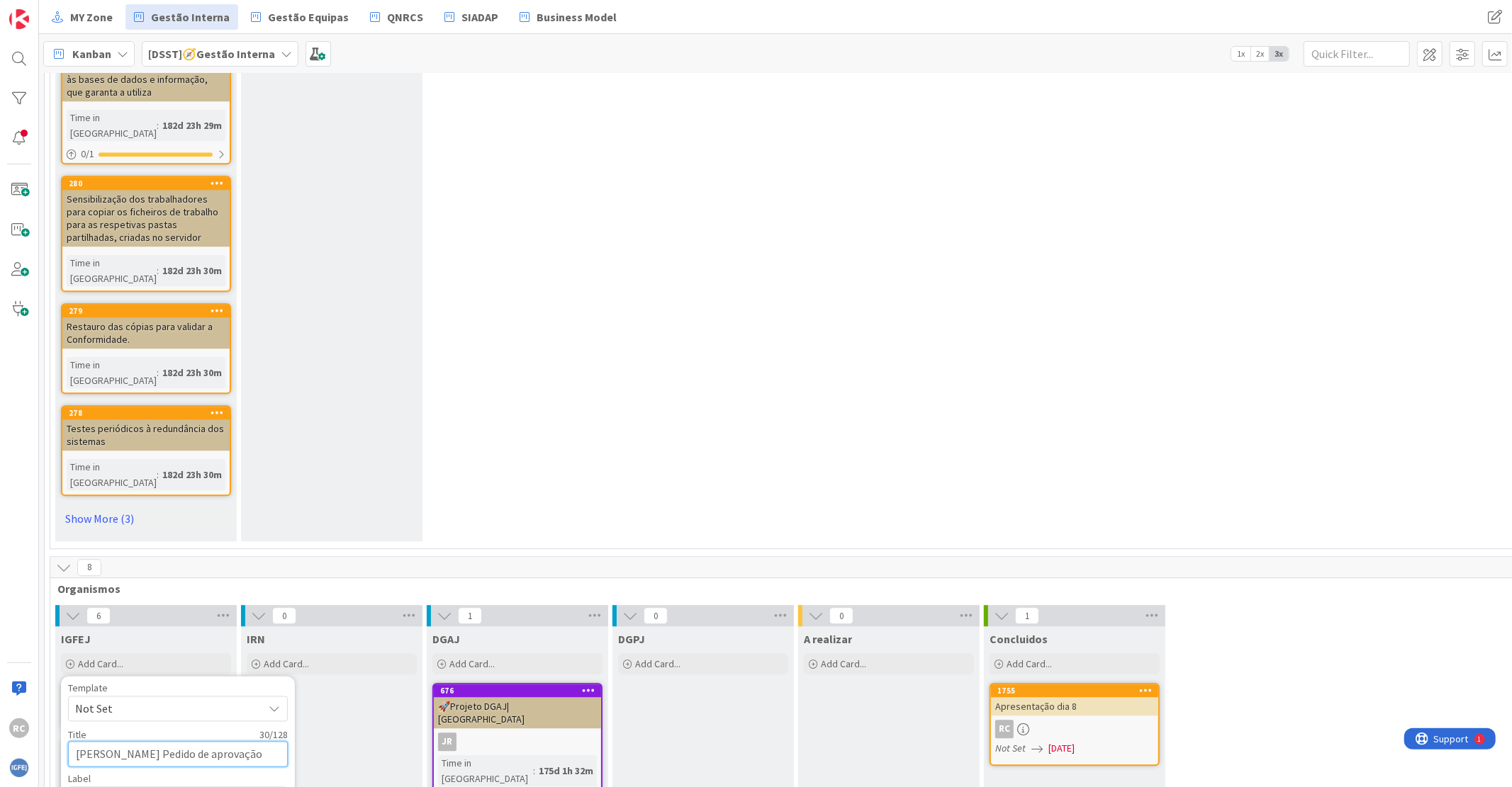
type textarea "x"
type textarea "[PERSON_NAME] Pedido de aprovação helpd"
type textarea "x"
type textarea "[PERSON_NAME] Pedido de aprovação helpde"
type textarea "x"
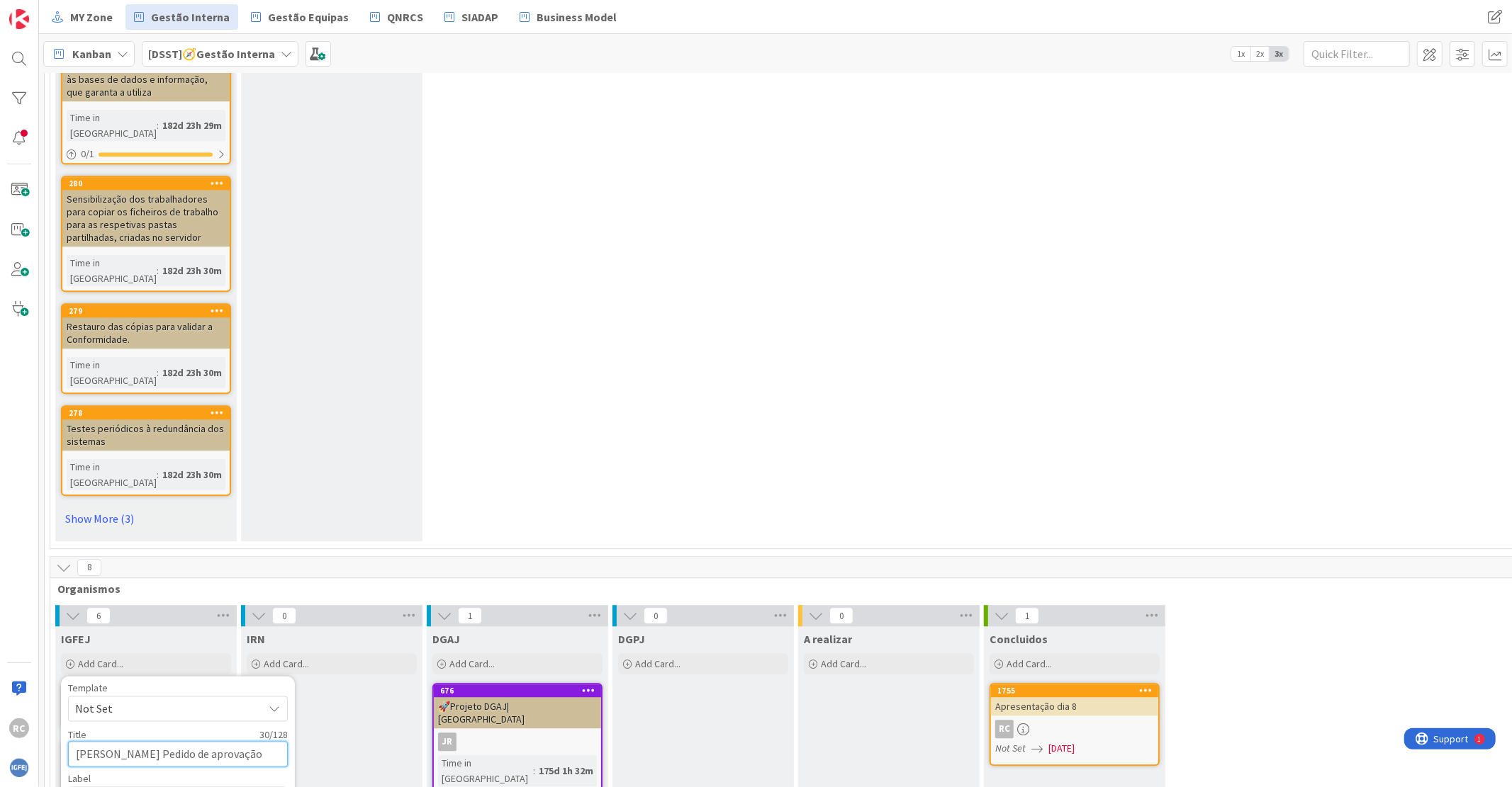
type textarea "[PERSON_NAME] Pedido de aprovação helpdes"
type textarea "x"
type textarea "[PERSON_NAME] Pedido de aprovação helpdesk"
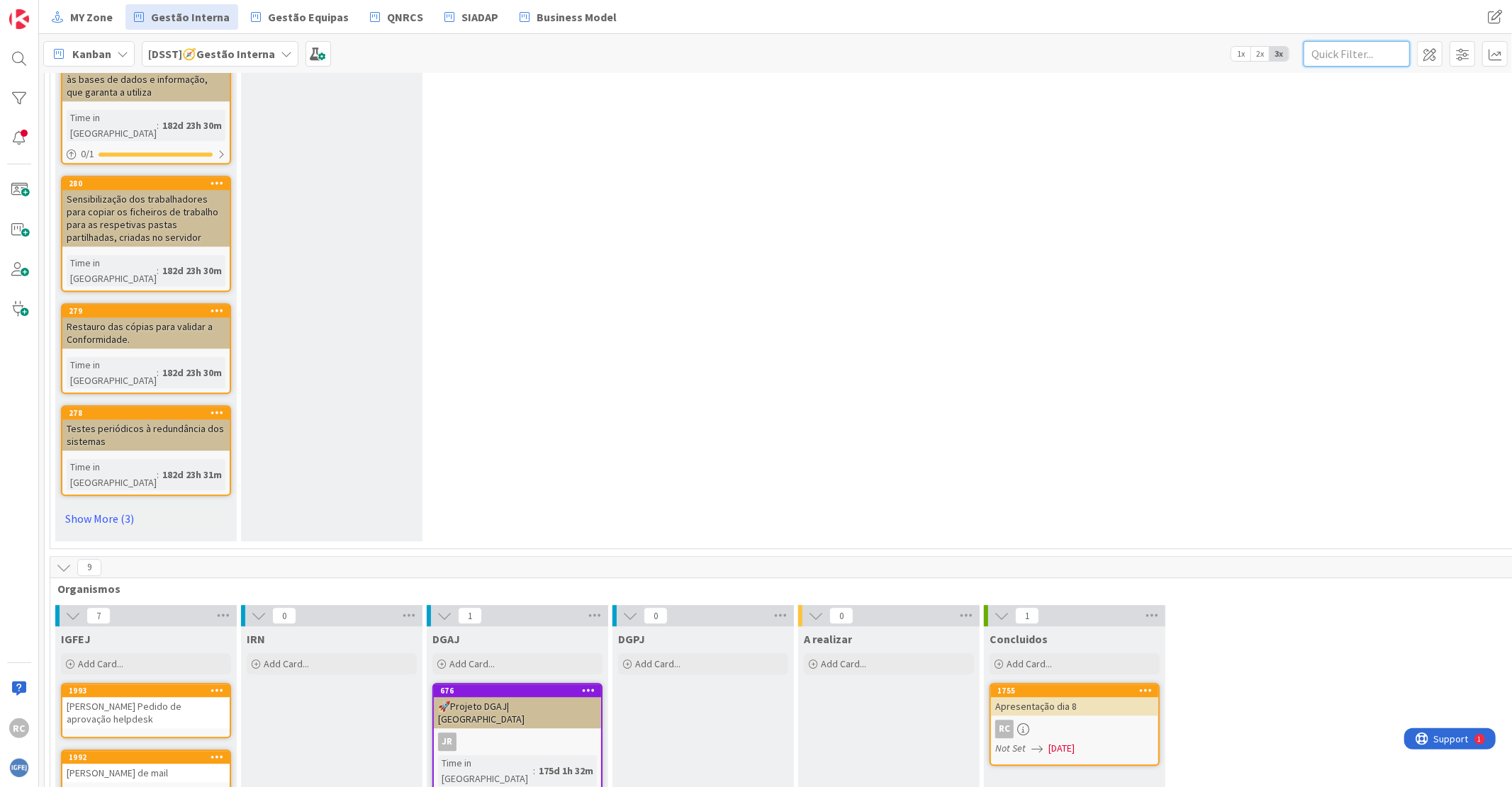
click at [1357, 58] on input "text" at bounding box center [1356, 54] width 106 height 25
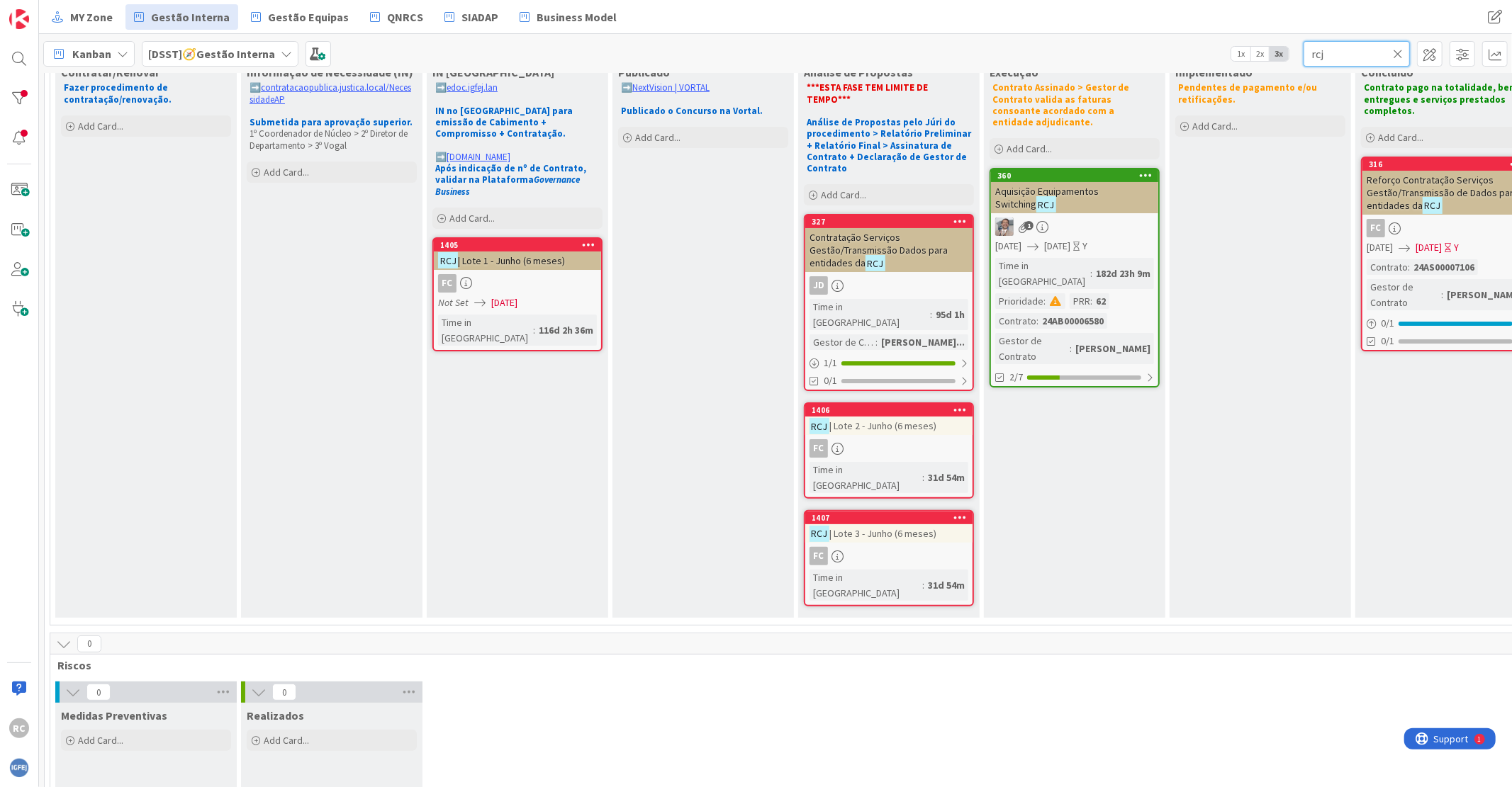
scroll to position [0, 0]
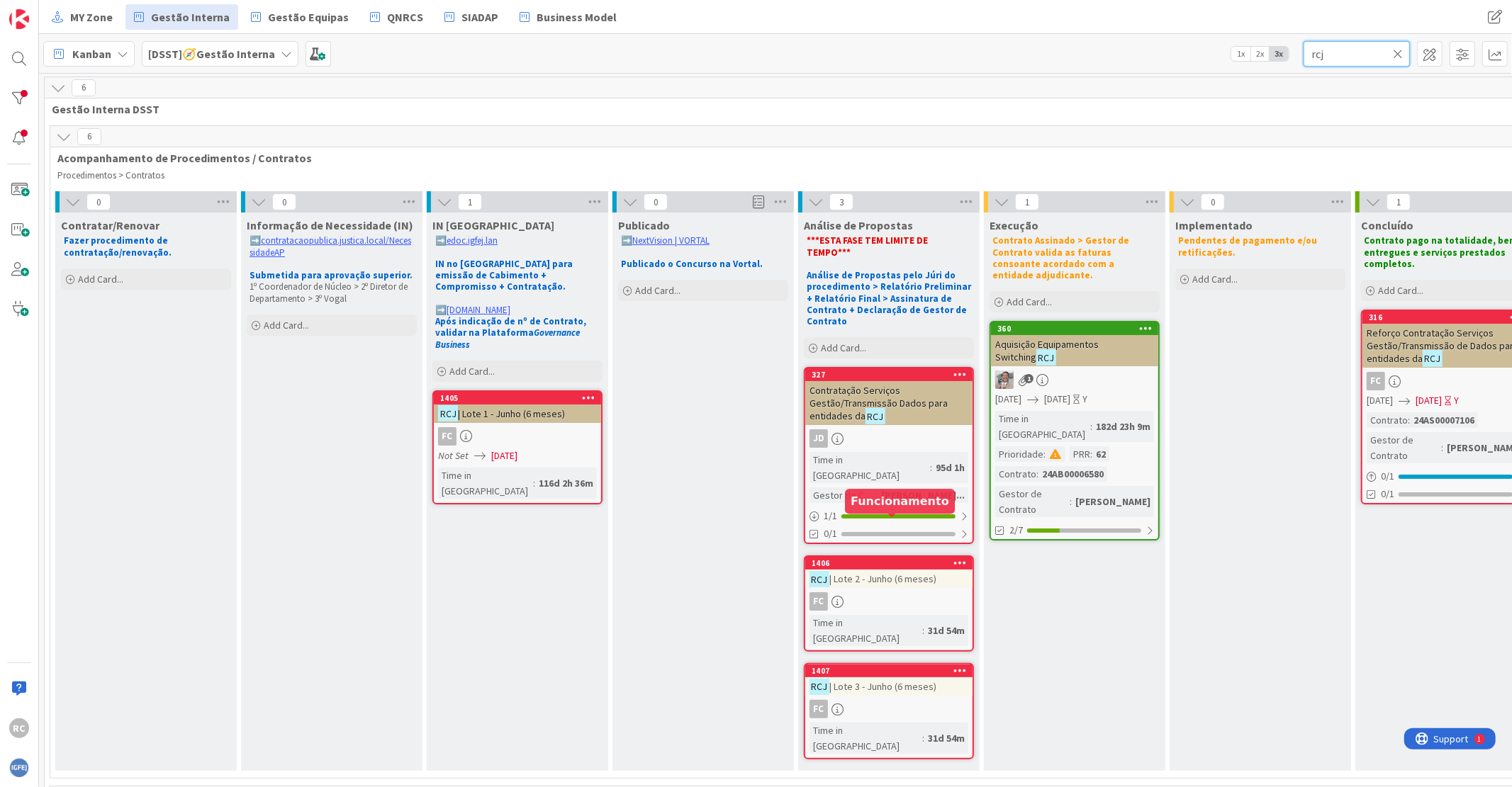
type input "rcj"
click at [847, 572] on span "| Lote 2 - Junho (6 meses)" at bounding box center [883, 579] width 107 height 13
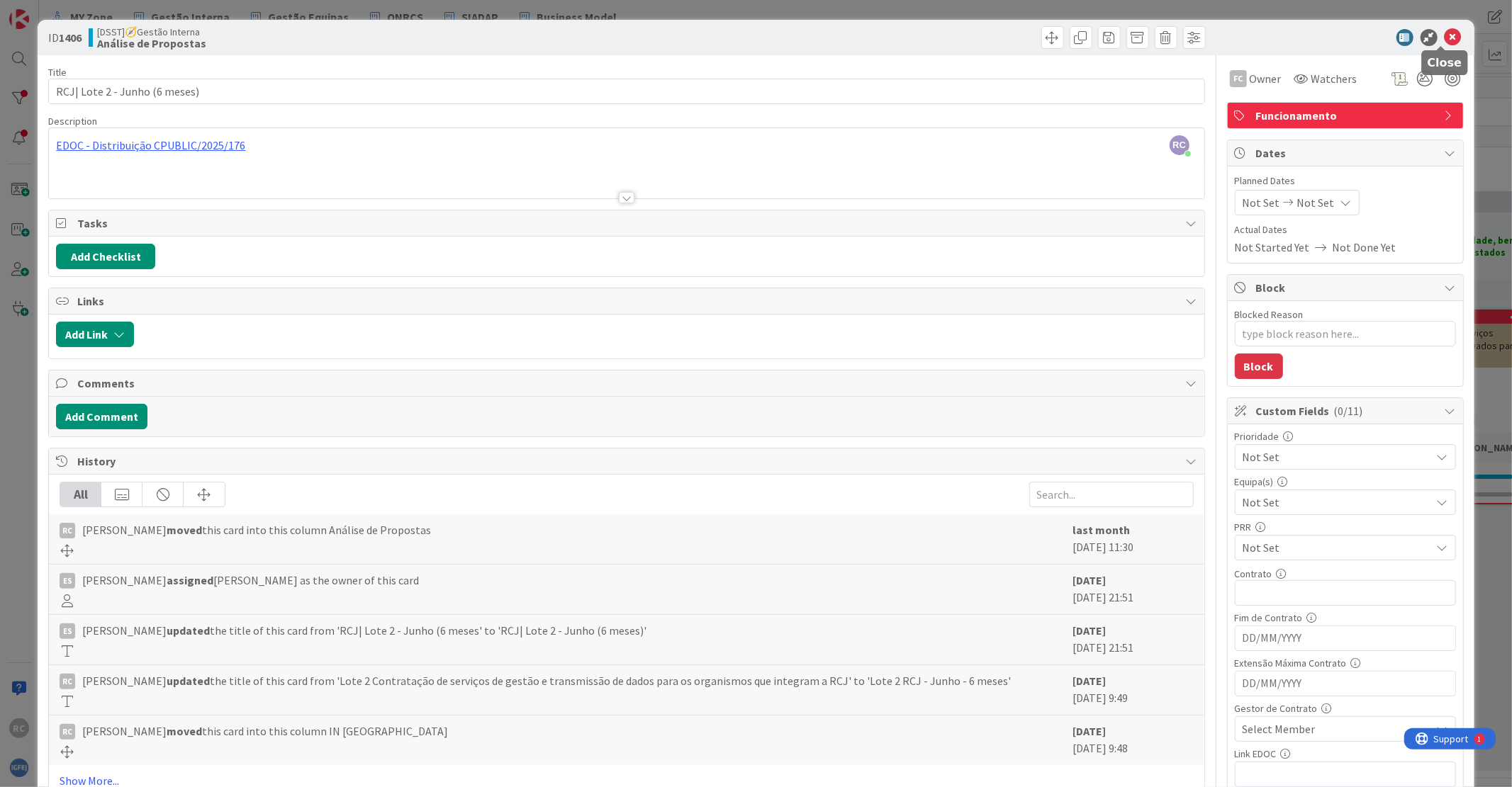
click at [1445, 39] on icon at bounding box center [1453, 37] width 17 height 17
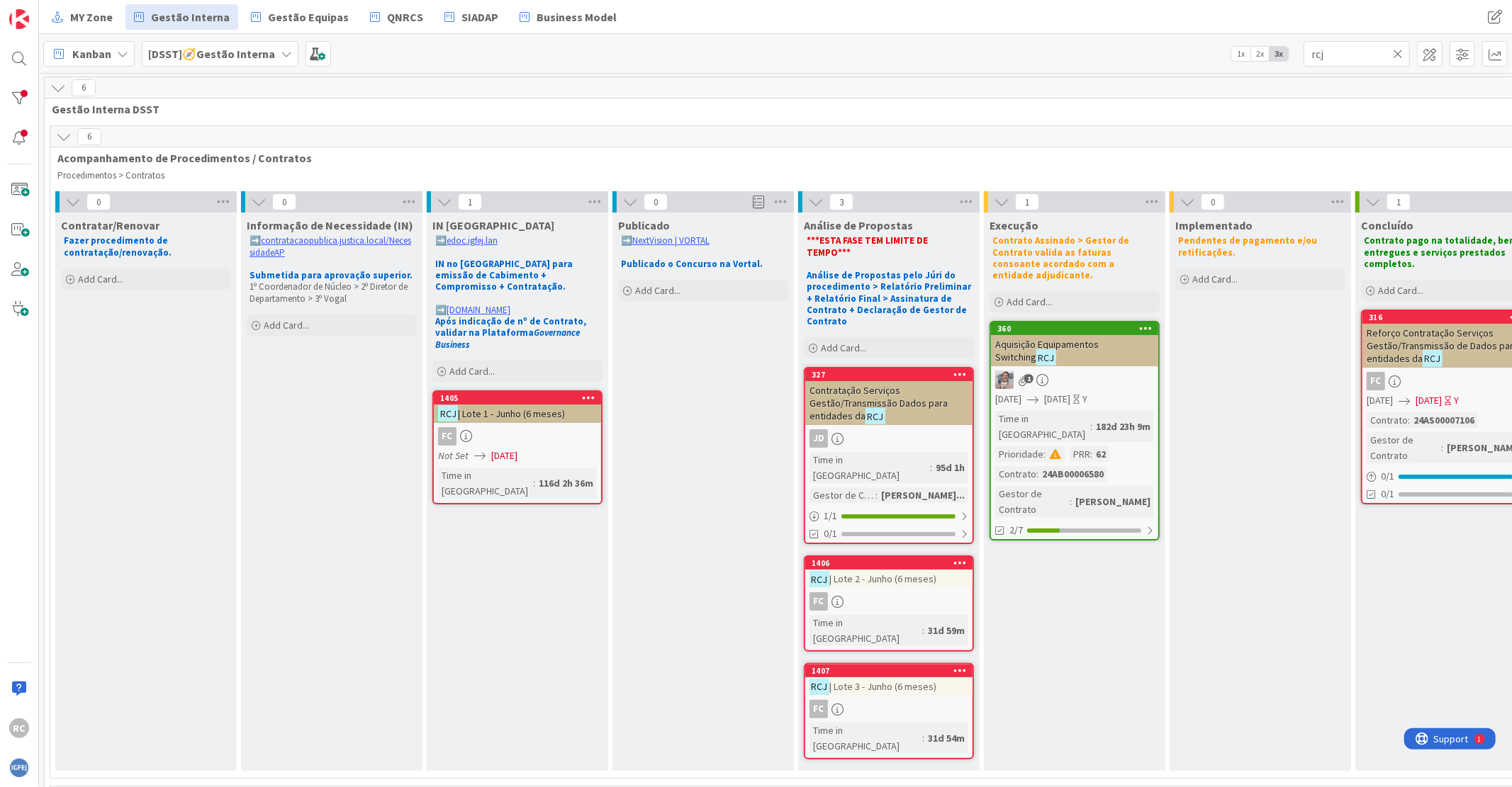
click at [877, 555] on link "1406 RCJ | Lote 2 - Junho (6 meses) FC Time in [GEOGRAPHIC_DATA] : 31d 59m" at bounding box center [888, 603] width 170 height 96
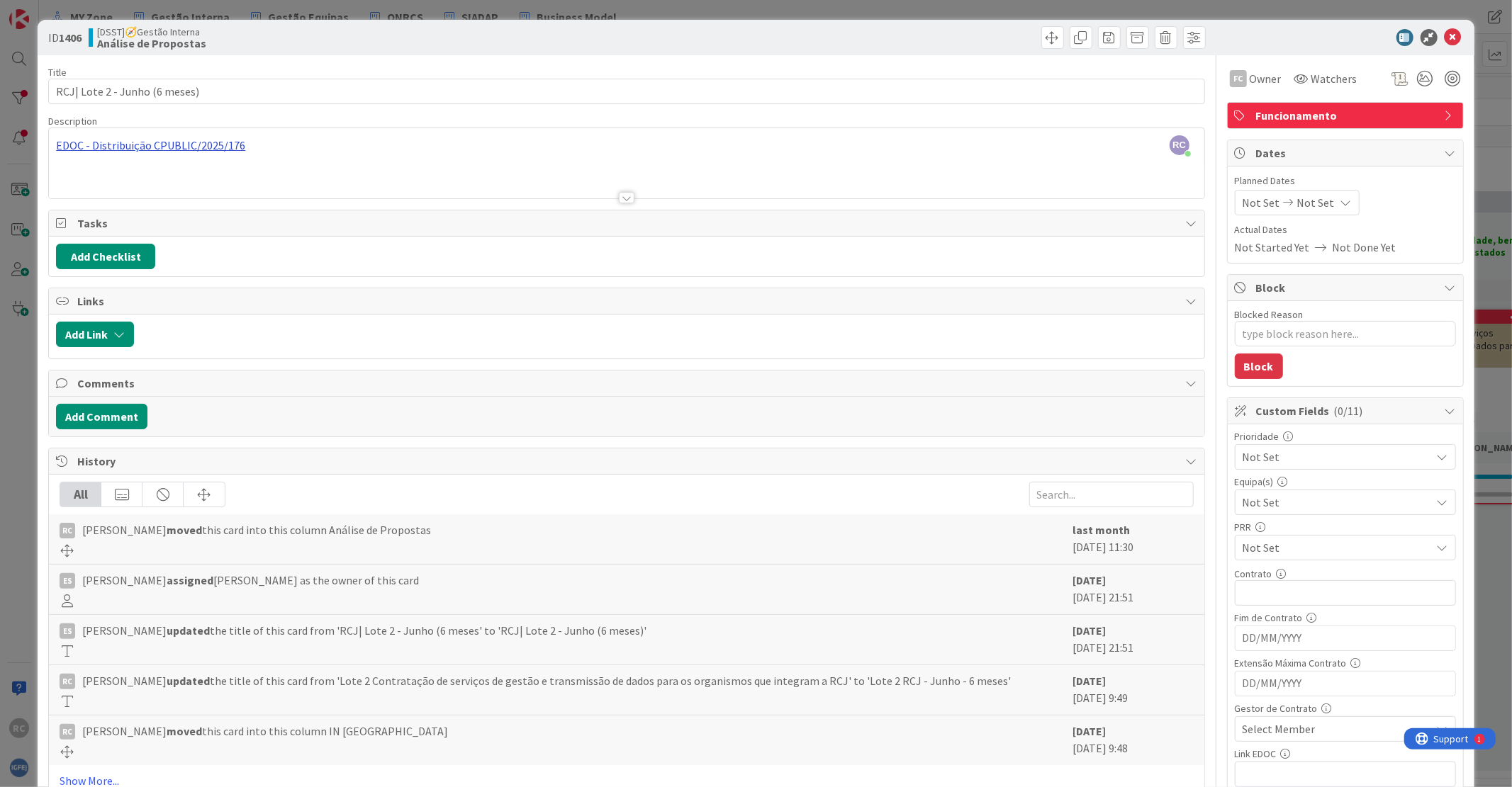
click at [172, 143] on div "RC [PERSON_NAME] just joined EDOC - Distribuição CPUBLIC/2025/176 Seis Meses lo…" at bounding box center [626, 164] width 1155 height 70
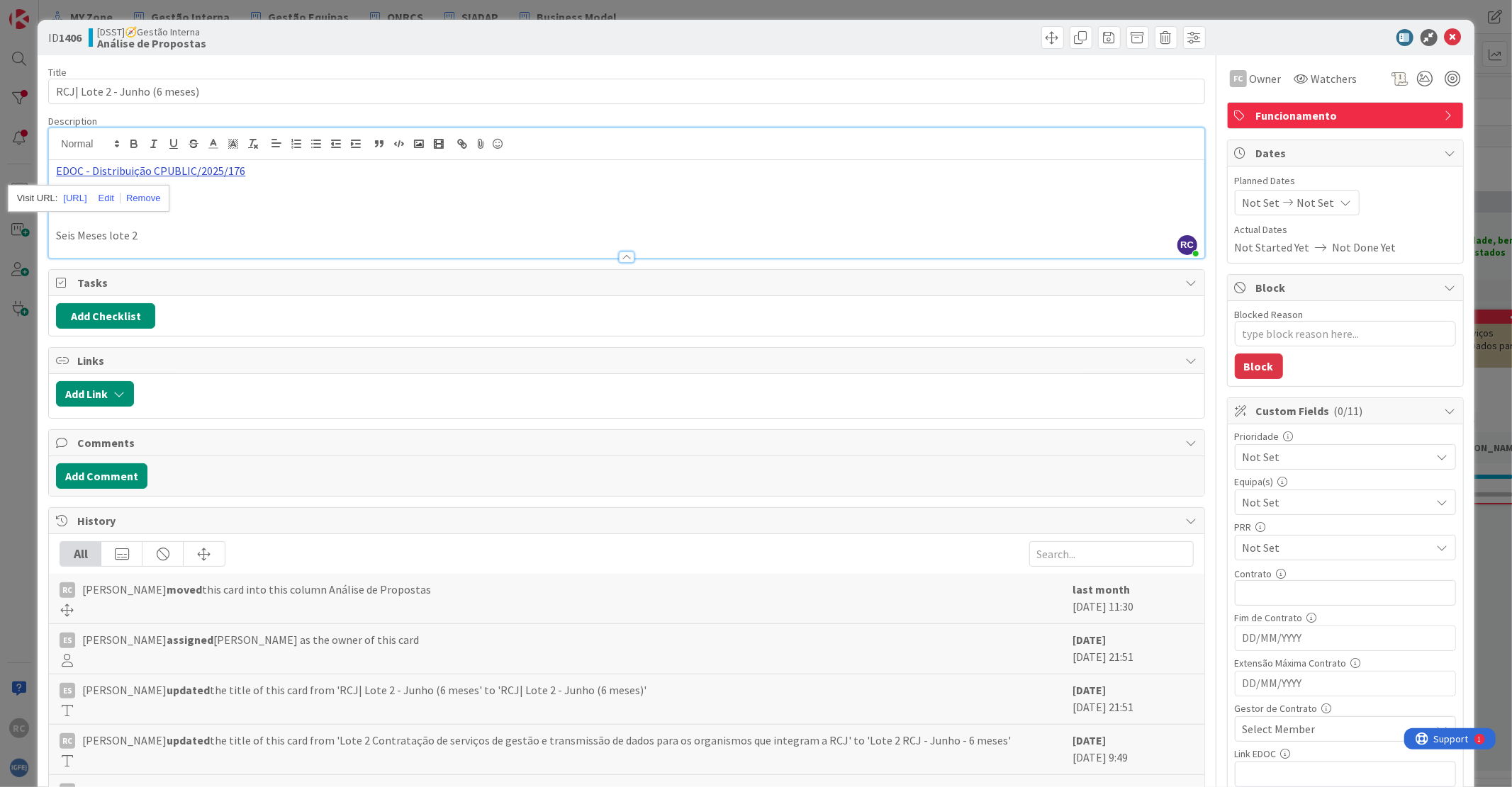
click at [170, 168] on link "EDOC - Distribuição CPUBLIC/2025/176" at bounding box center [150, 171] width 190 height 14
click at [86, 192] on link "[URL]" at bounding box center [75, 199] width 23 height 19
click at [1445, 30] on icon at bounding box center [1453, 37] width 17 height 17
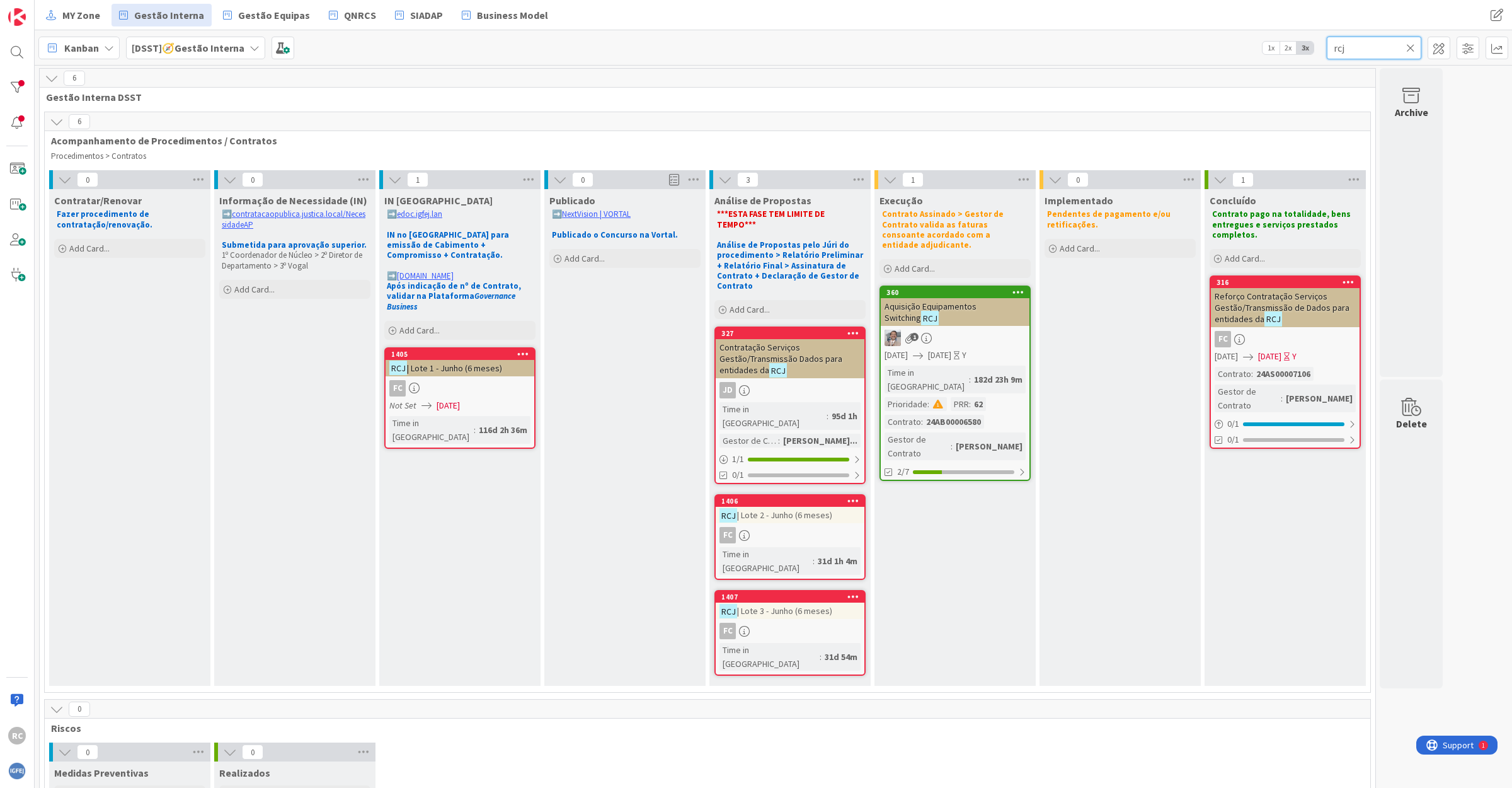
click at [1343, 47] on input "rcj" at bounding box center [1374, 48] width 94 height 22
click at [1299, 316] on div "Reforço Contratação Serviços Gestão/Transmissão de Dados para entidades da RCJ" at bounding box center [1285, 307] width 149 height 39
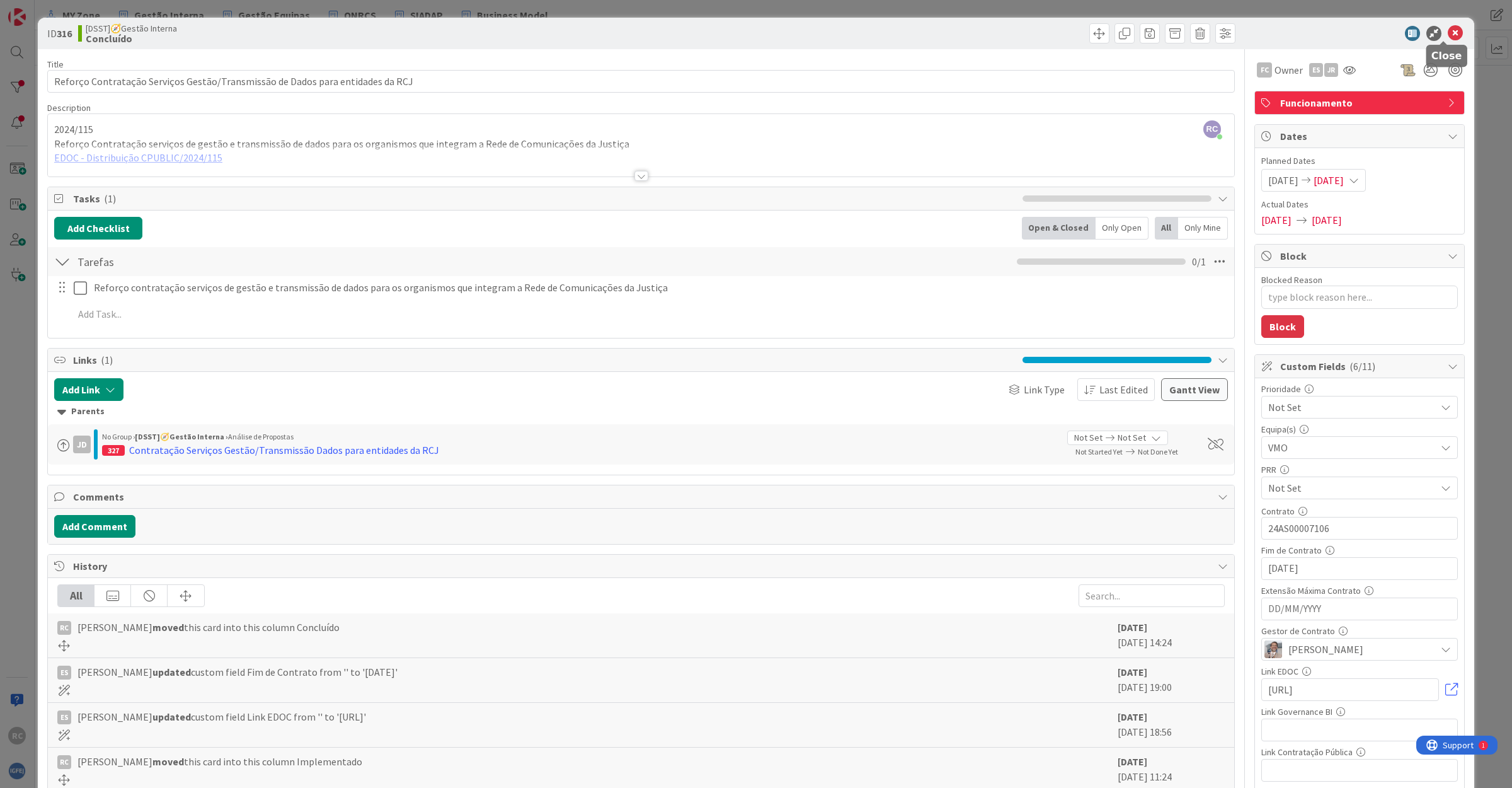
drag, startPoint x: 1437, startPoint y: 27, endPoint x: 1472, endPoint y: 129, distance: 107.8
click at [1343, 27] on icon at bounding box center [1454, 33] width 15 height 15
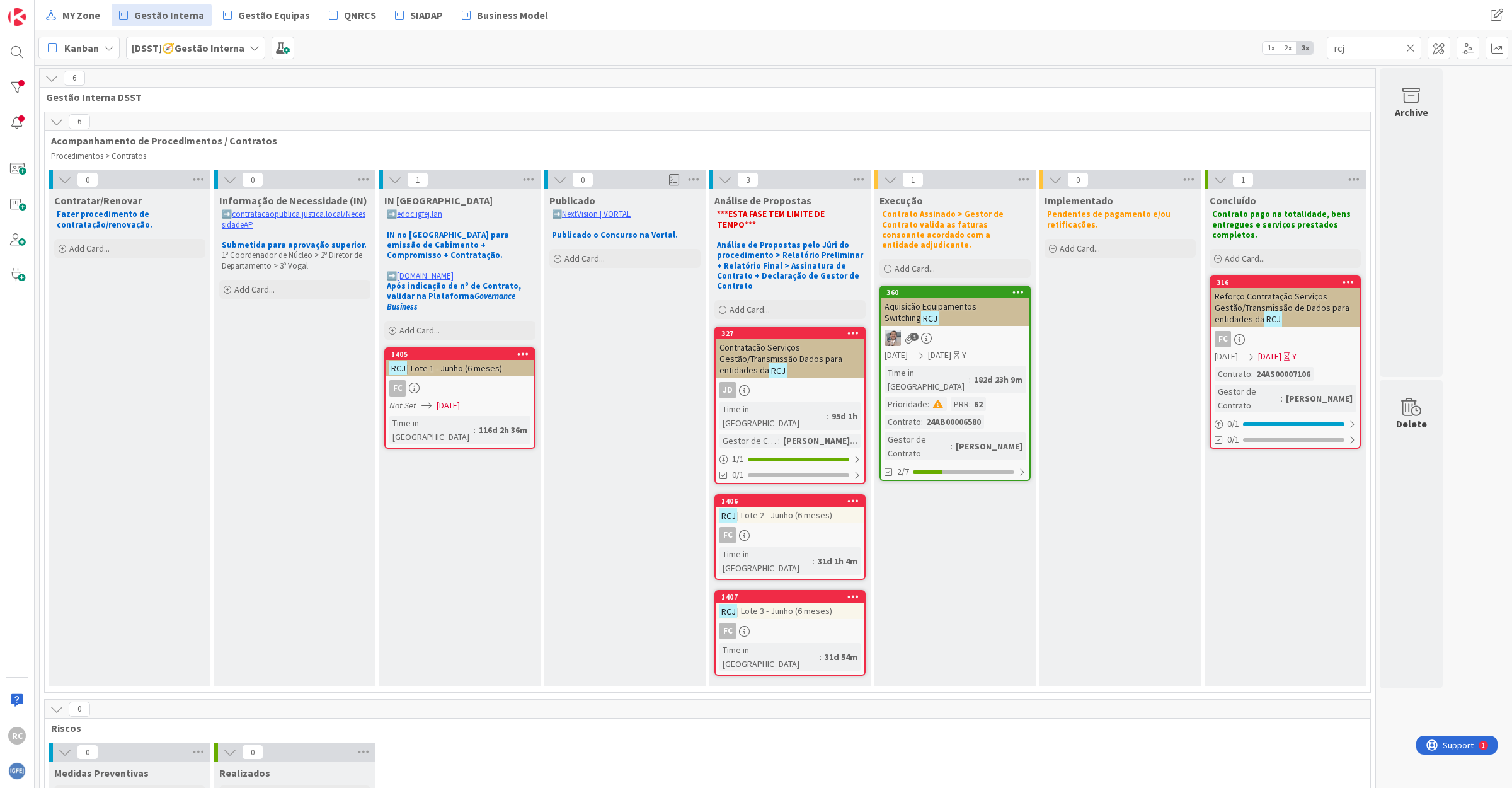
click at [789, 527] on div "FC" at bounding box center [790, 535] width 149 height 17
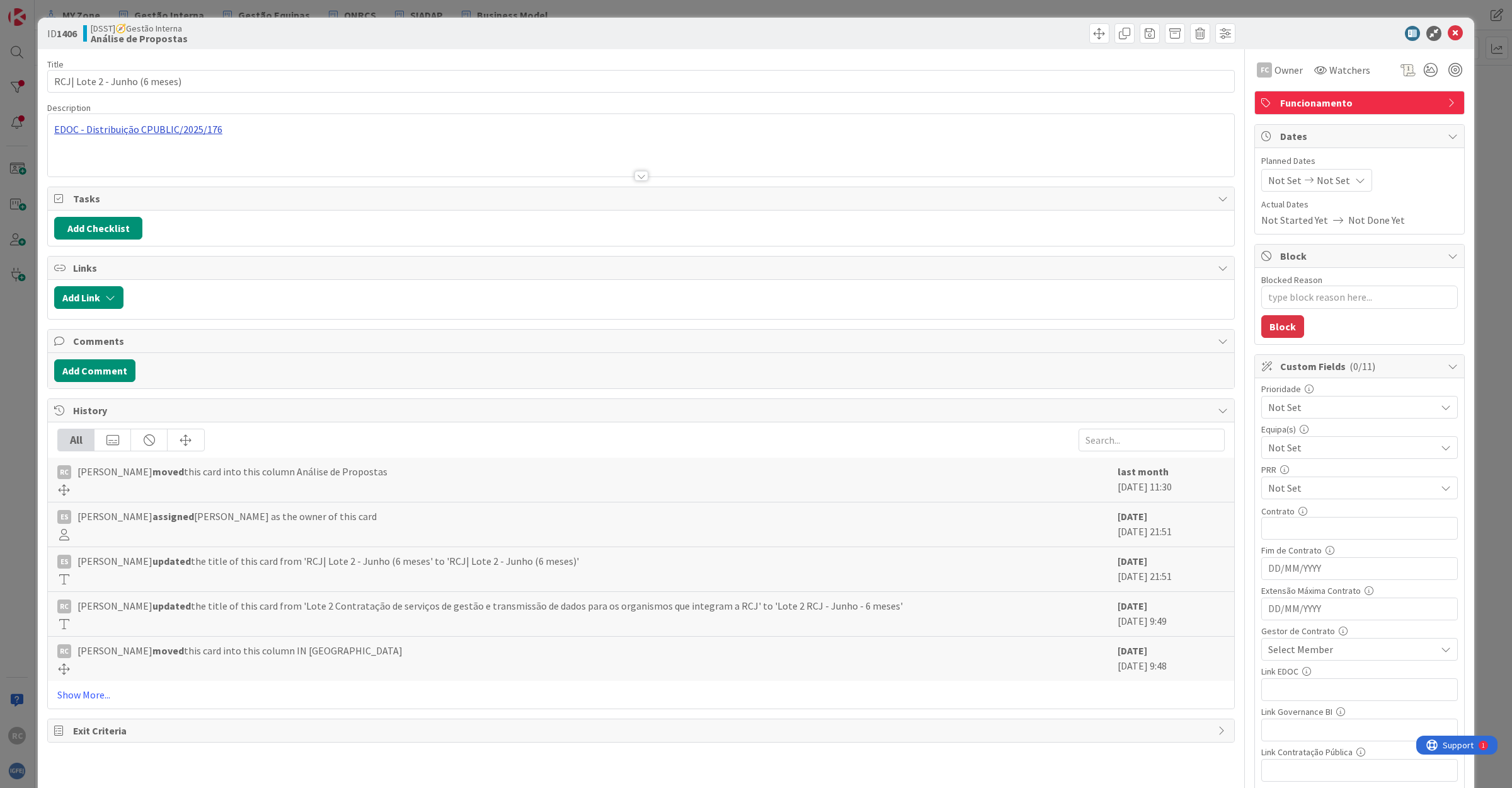
click at [184, 131] on div "EDOC - Distribuição CPUBLIC/2025/176 Seis Meses lote 2" at bounding box center [641, 145] width 1186 height 62
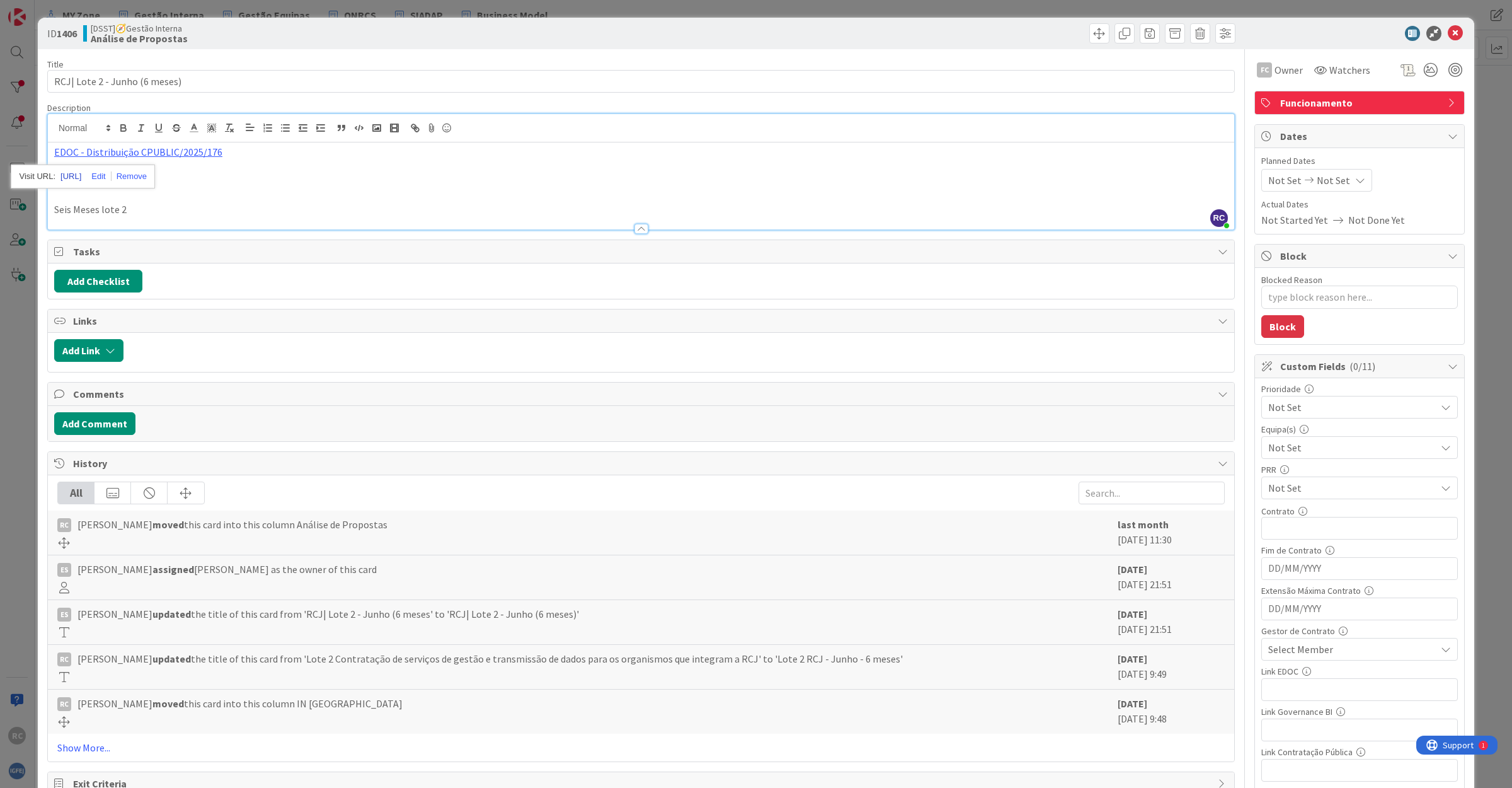
click at [81, 175] on link "[URL]" at bounding box center [71, 177] width 21 height 17
click at [1343, 31] on icon at bounding box center [1454, 33] width 15 height 15
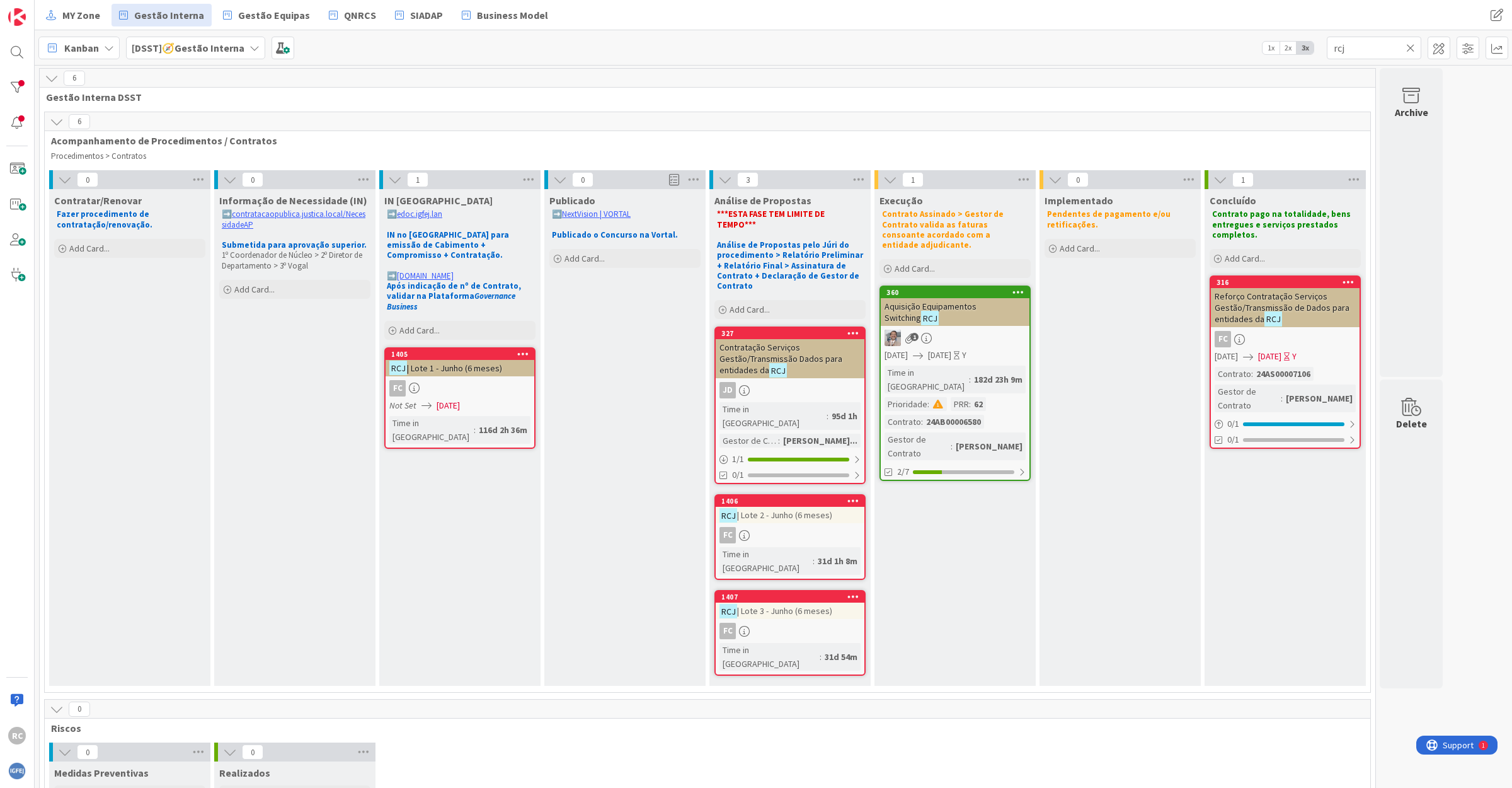
click at [786, 623] on div "FC" at bounding box center [790, 631] width 149 height 17
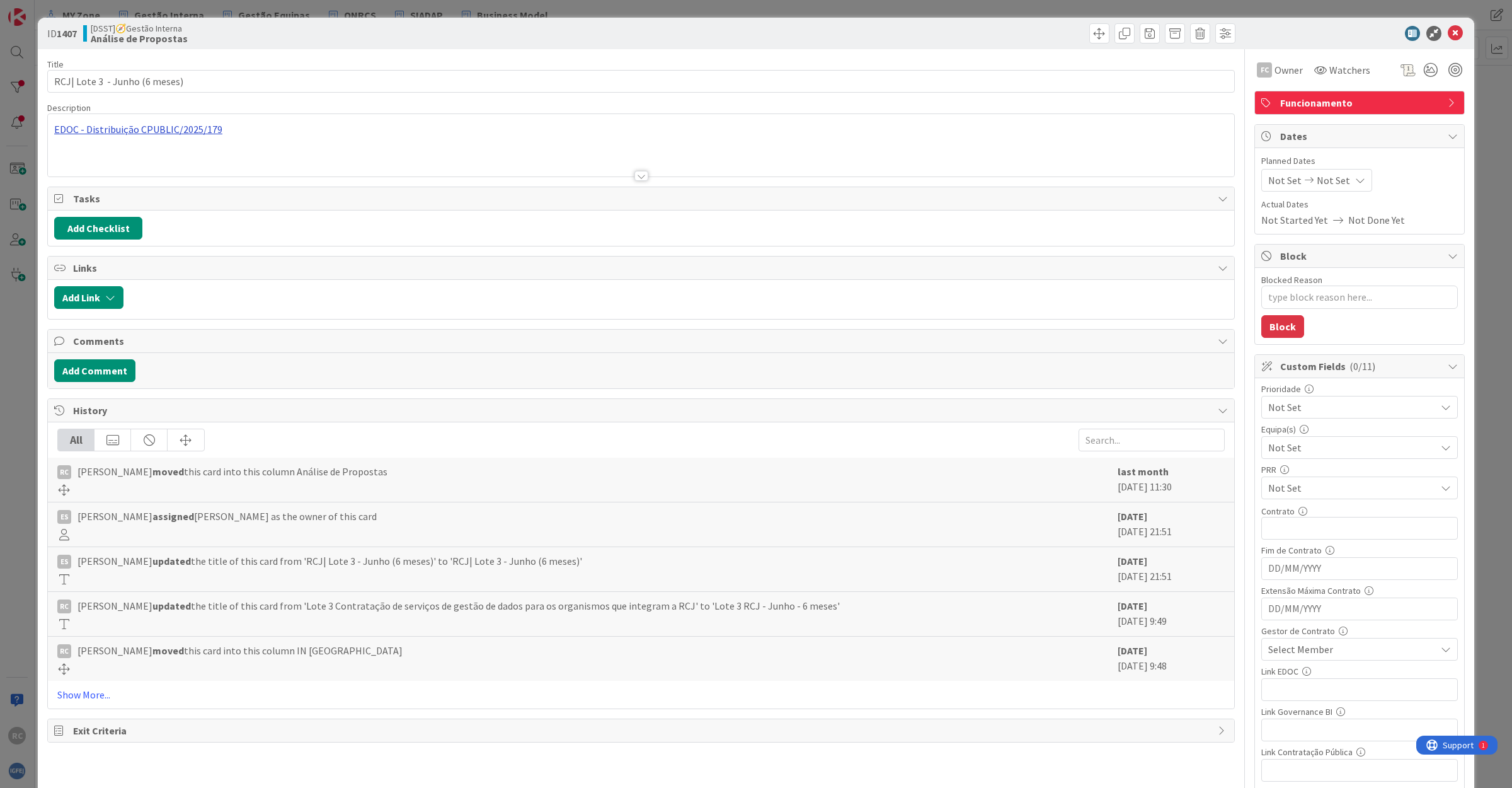
click at [140, 129] on div "EDOC - Distribuição CPUBLIC/2025/179 Seis Meses lote 3" at bounding box center [641, 145] width 1186 height 62
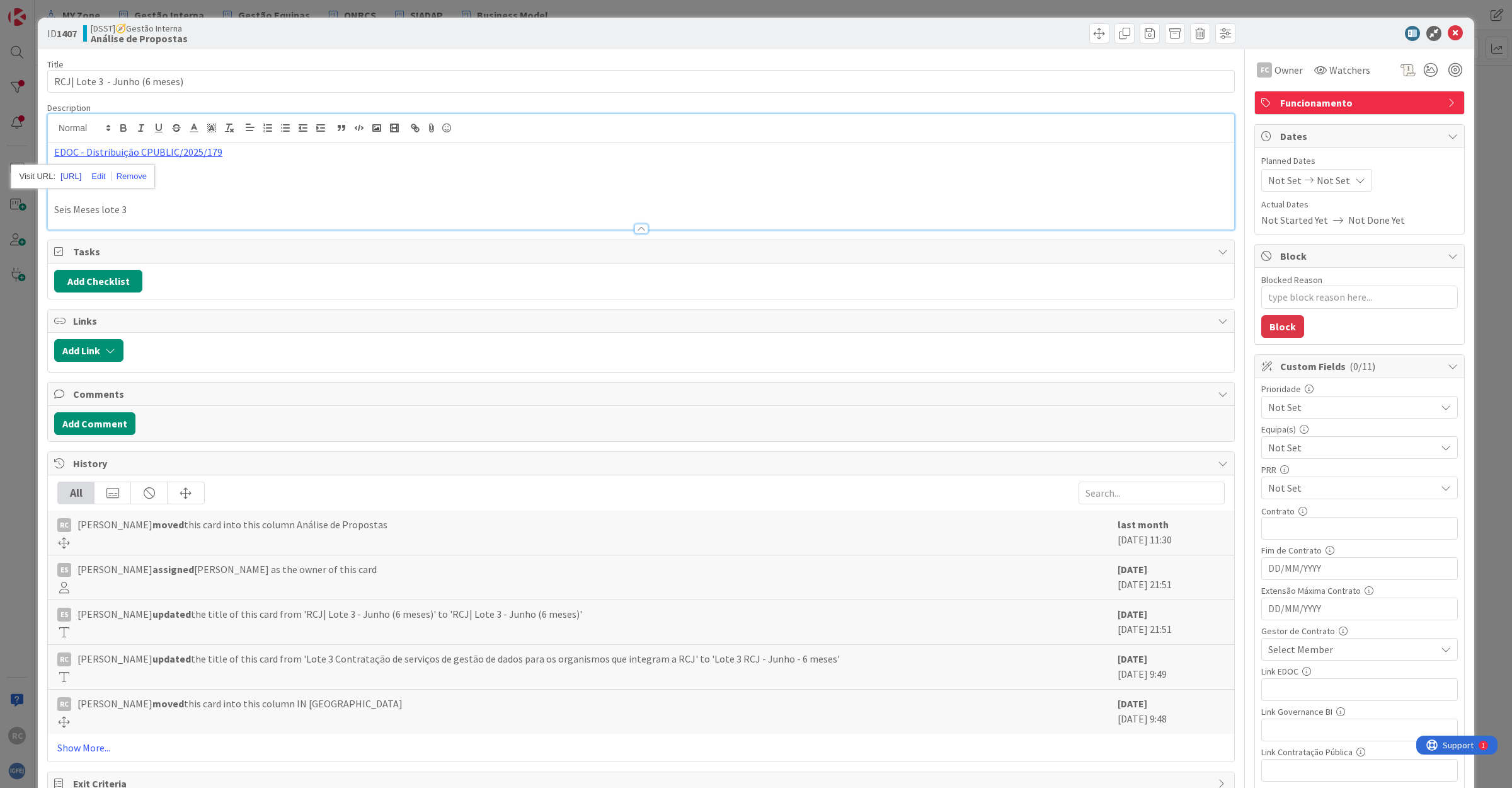
click at [81, 171] on link "[URL]" at bounding box center [71, 177] width 21 height 17
drag, startPoint x: 1443, startPoint y: 32, endPoint x: 1359, endPoint y: 60, distance: 88.5
click at [1343, 32] on icon at bounding box center [1454, 33] width 15 height 15
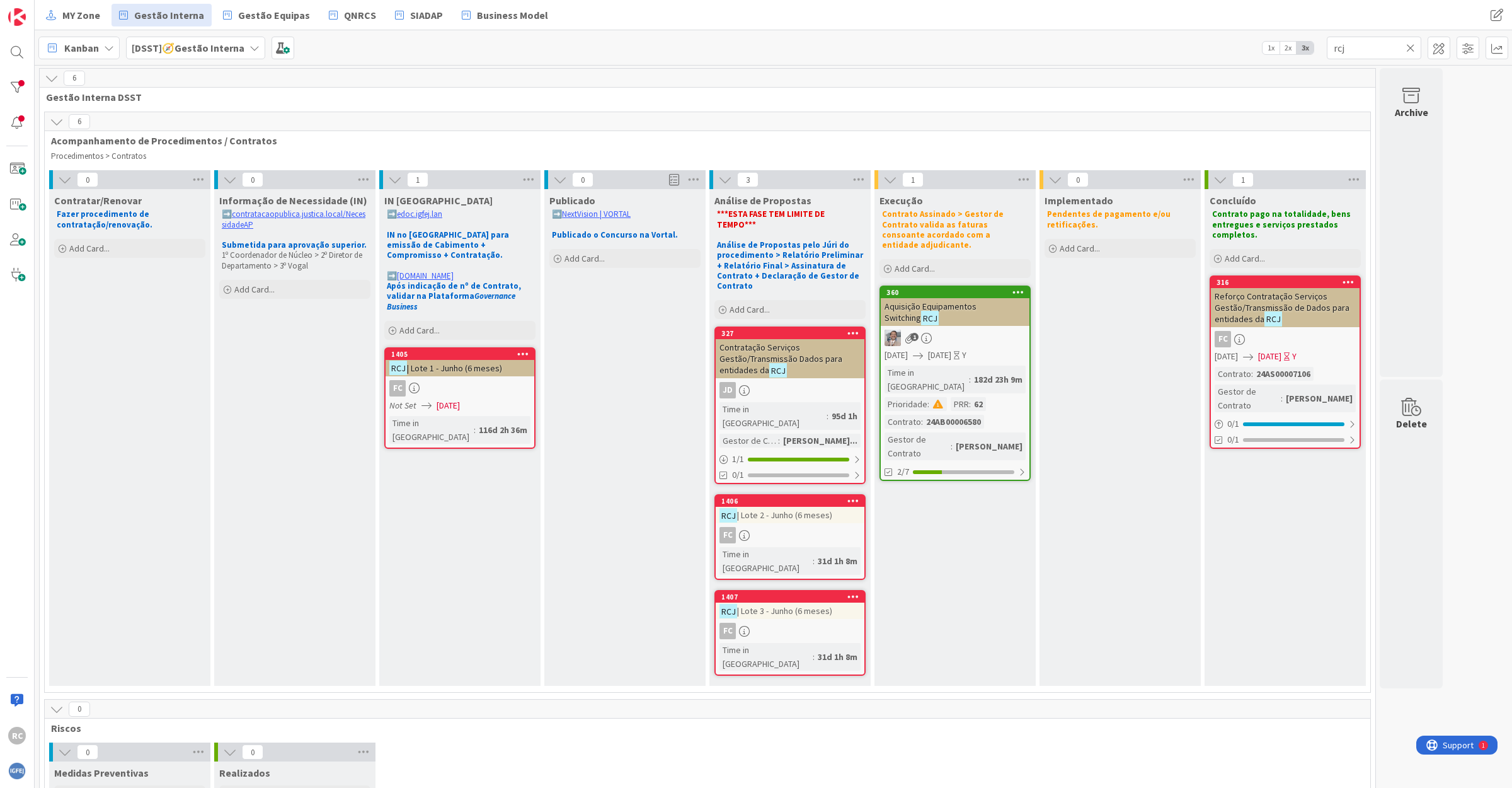
click at [431, 367] on link "1405 RCJ | Lote 1 - Junho (6 meses) FC Not Set [DATE] Time in [GEOGRAPHIC_DATA]…" at bounding box center [459, 398] width 151 height 101
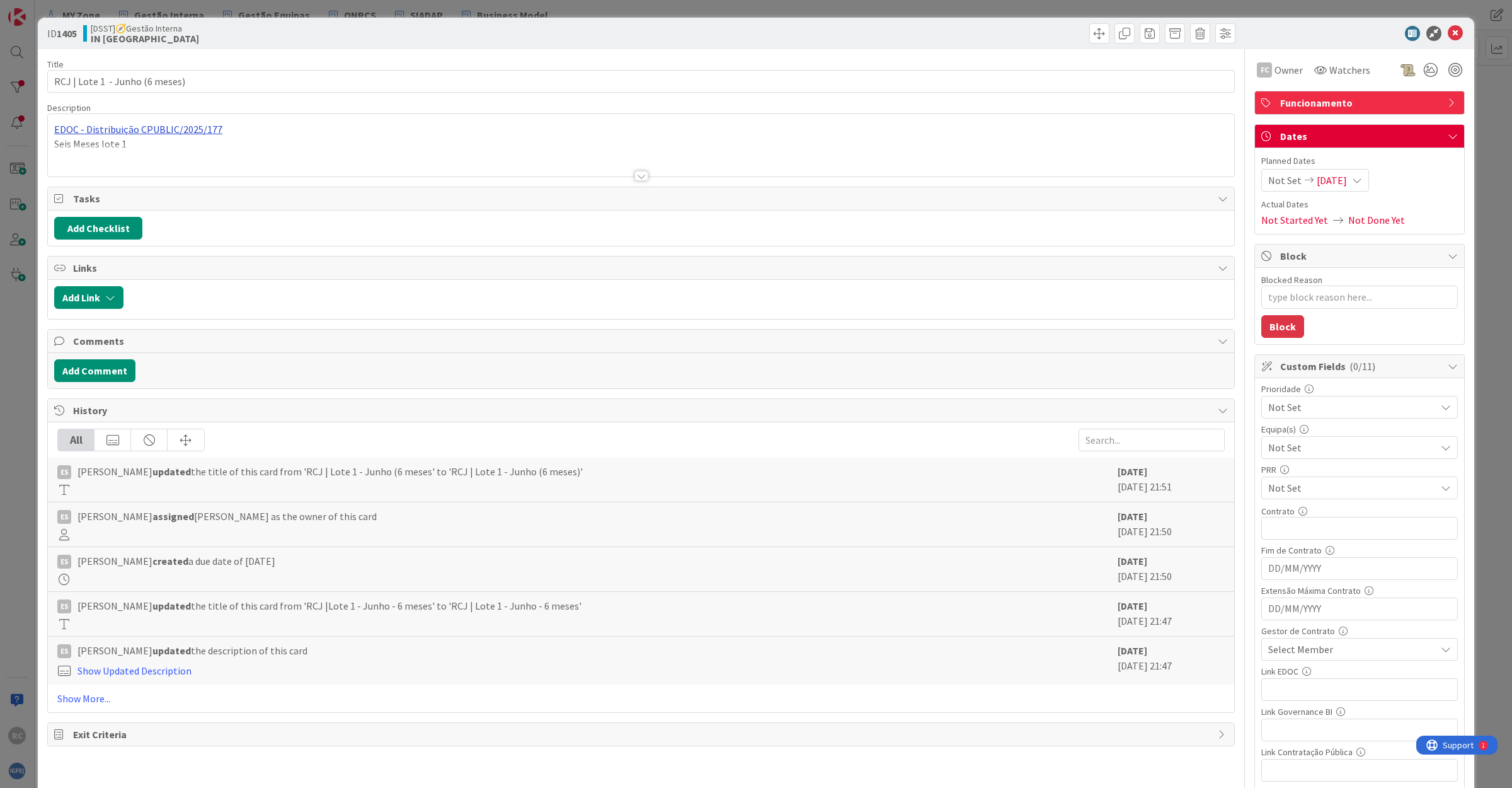
click at [125, 128] on div "EDOC - Distribuição CPUBLIC/2025/177 Seis Meses lote 1" at bounding box center [641, 145] width 1186 height 62
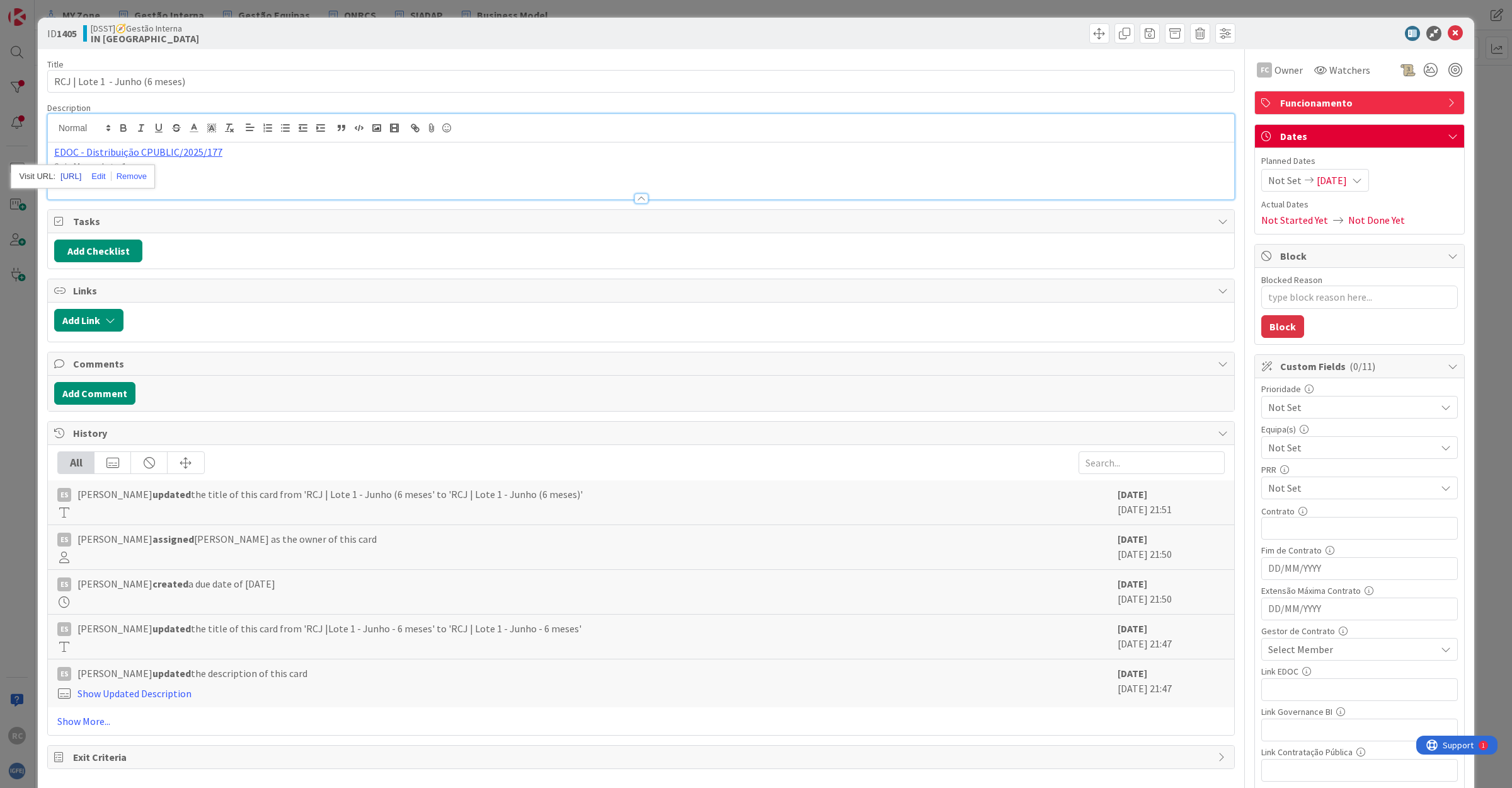
click at [81, 174] on link "[URL]" at bounding box center [71, 177] width 21 height 17
click at [1343, 30] on icon at bounding box center [1454, 33] width 15 height 15
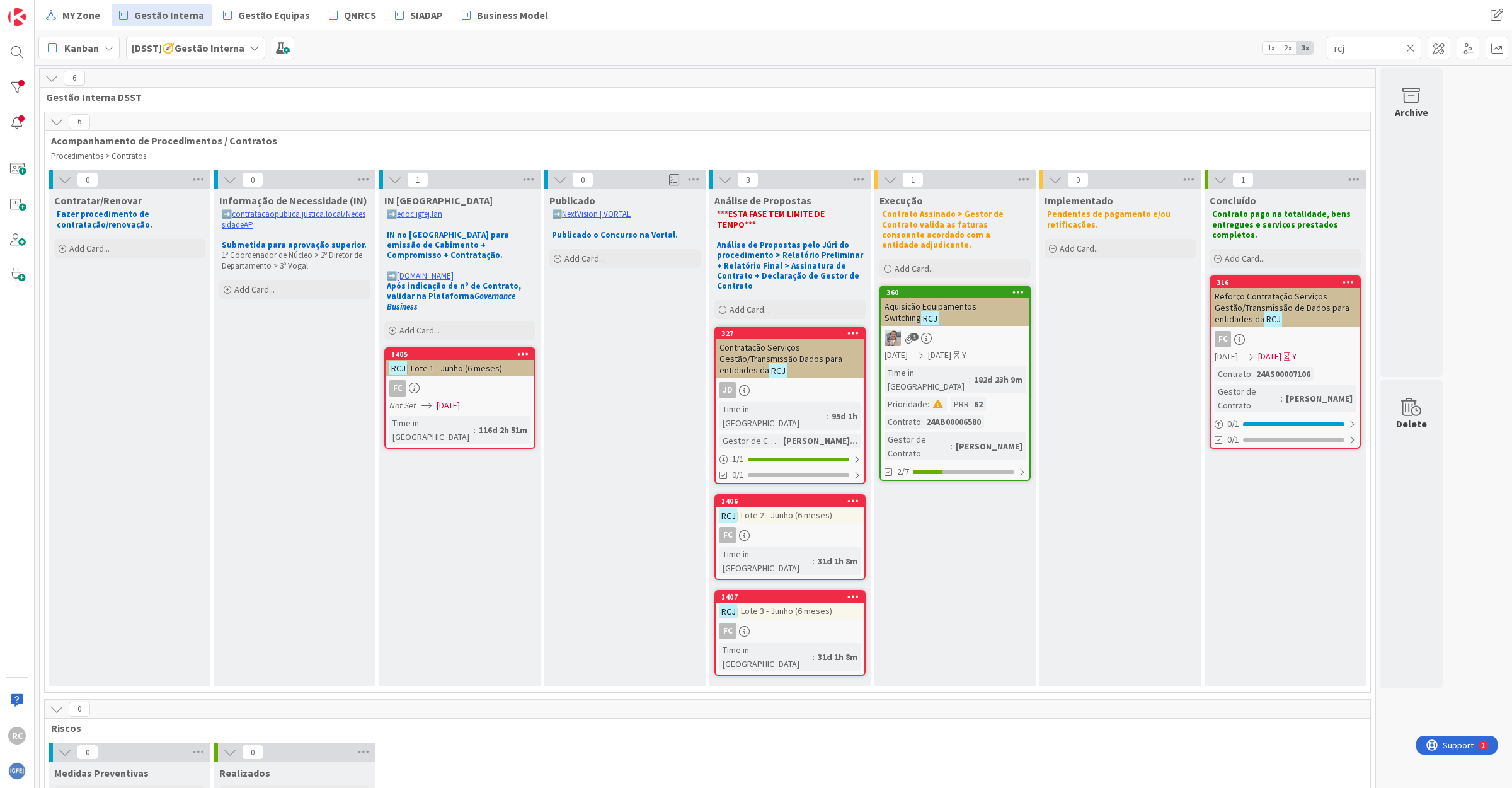
click at [788, 507] on div "RCJ | Lote 2 - Junho (6 meses)" at bounding box center [790, 515] width 149 height 17
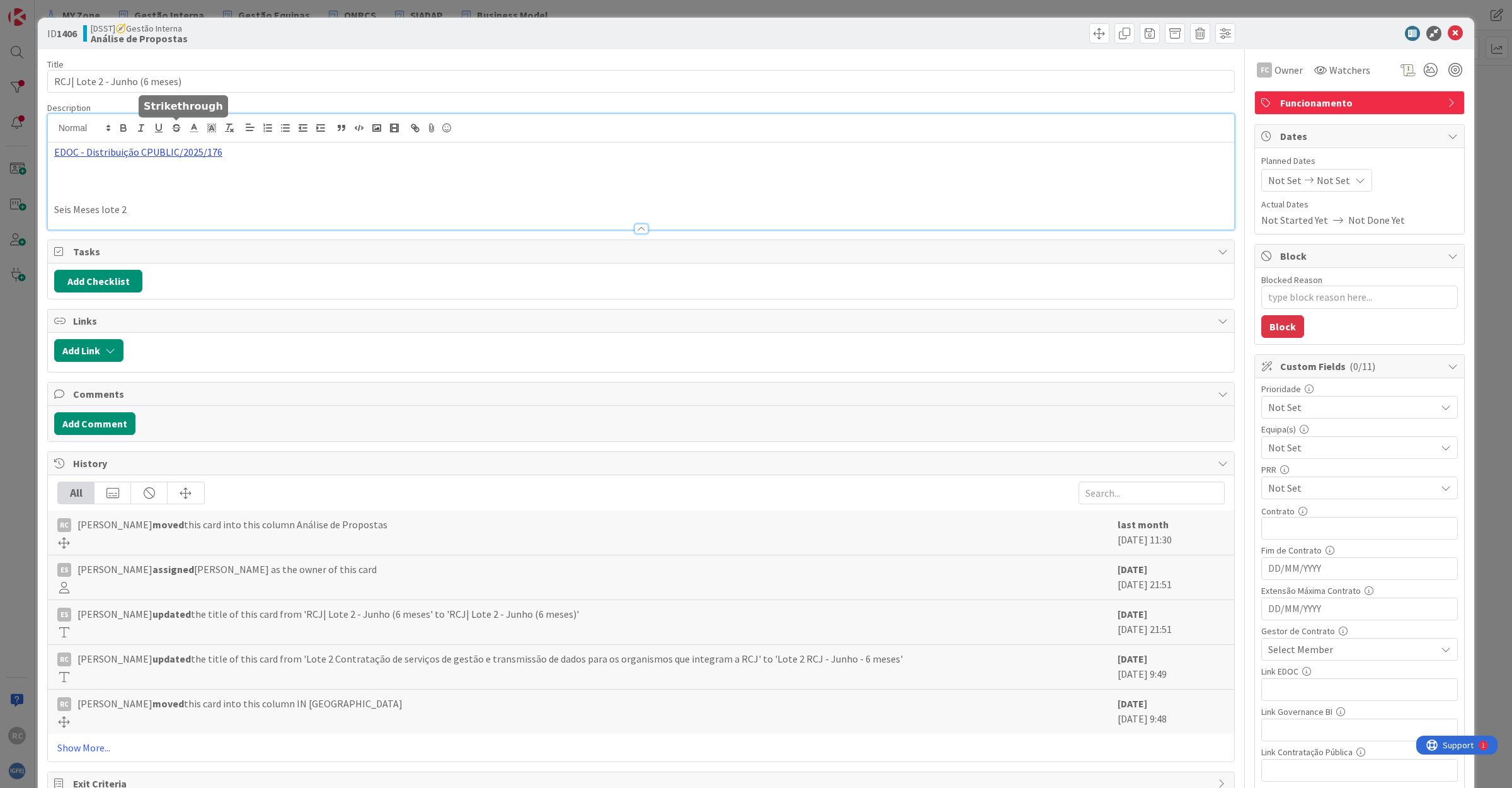
click at [168, 129] on div "EDOC - Distribuição CPUBLIC/2025/176 Seis Meses lote 2" at bounding box center [641, 172] width 1186 height 115
click at [81, 174] on link "[URL]" at bounding box center [71, 177] width 21 height 17
click at [1343, 31] on icon at bounding box center [1454, 33] width 15 height 15
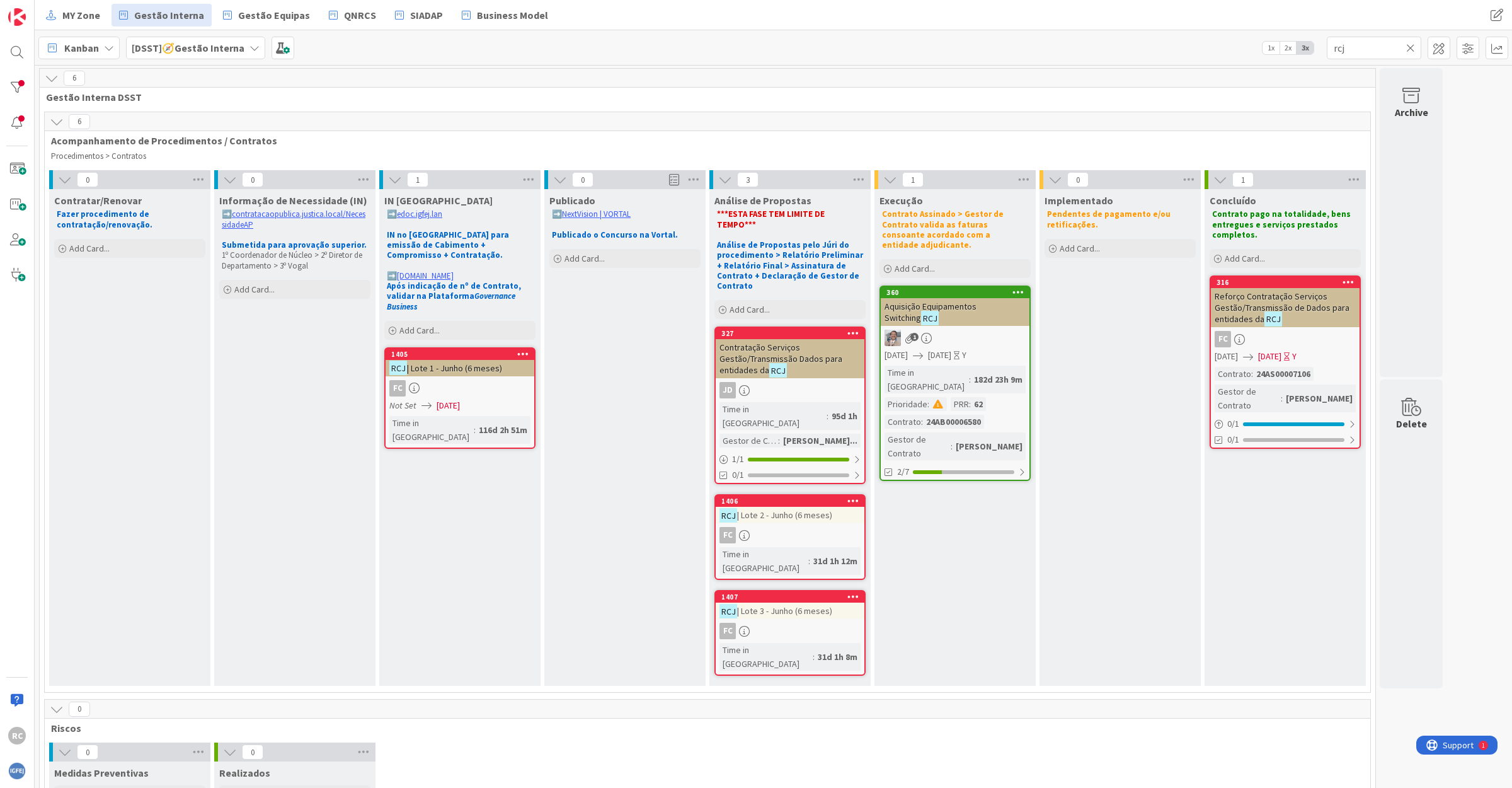
click at [775, 527] on div "FC" at bounding box center [790, 535] width 149 height 17
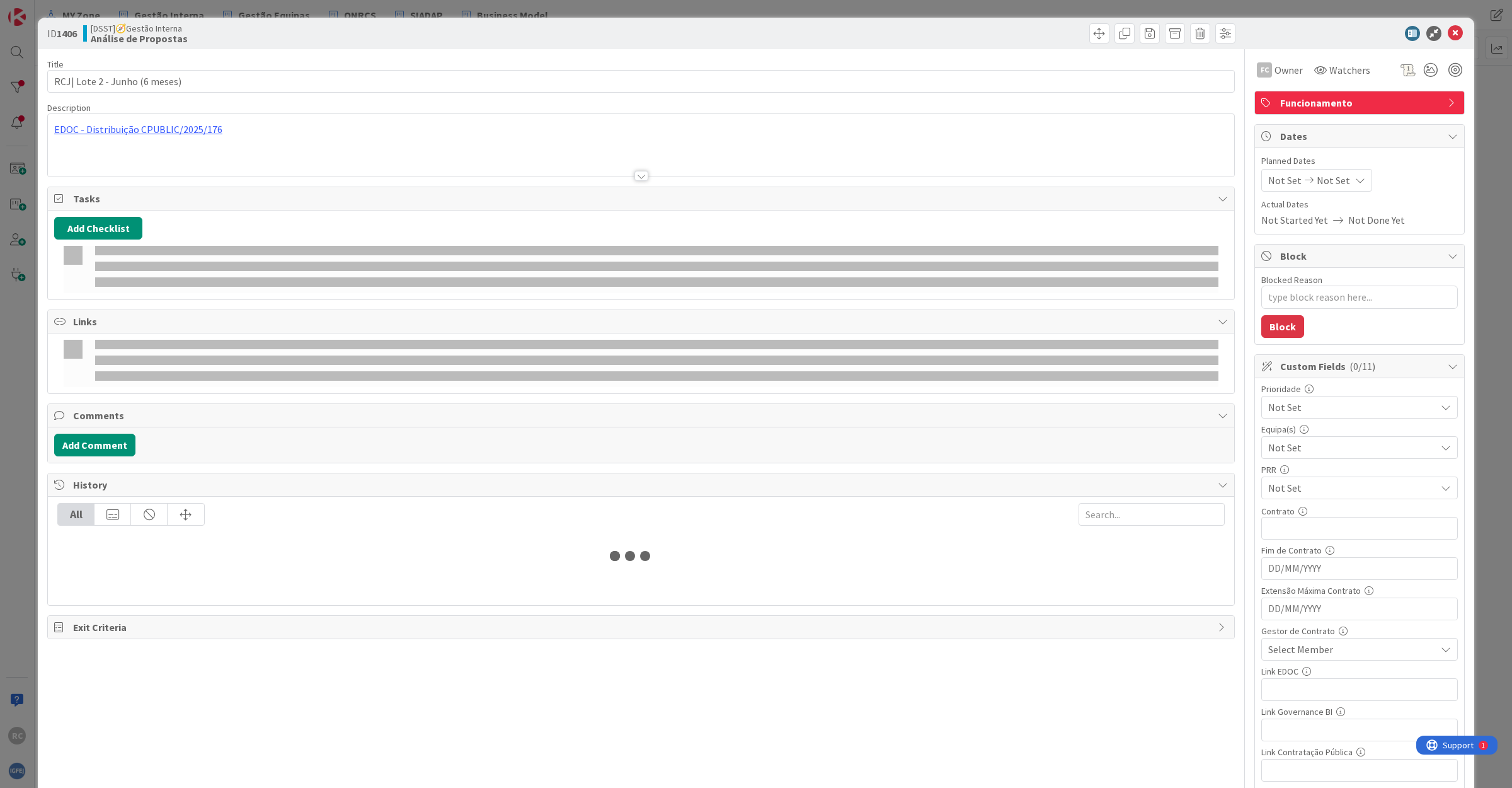
type textarea "x"
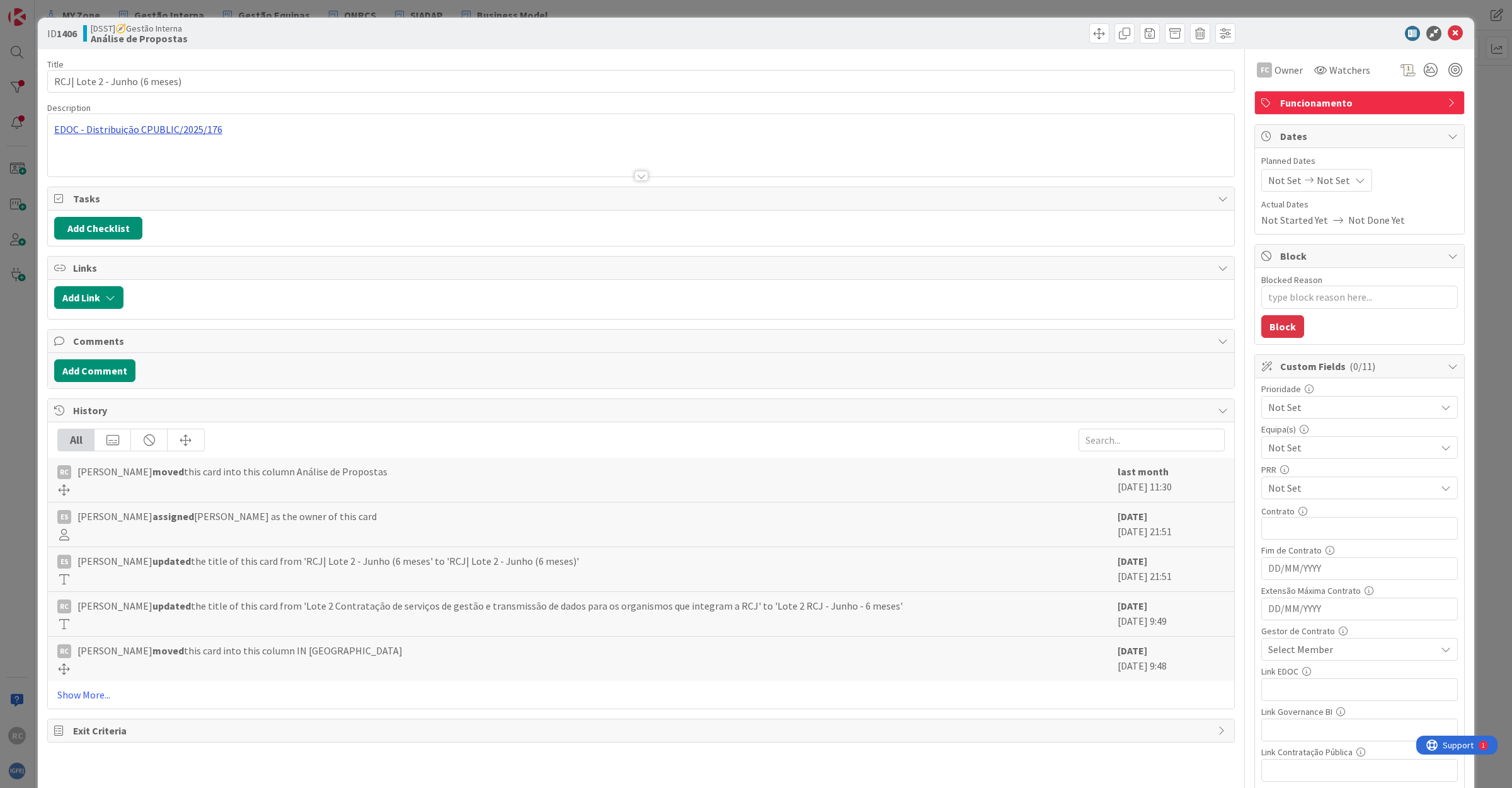
click at [167, 129] on div "EDOC - Distribuição CPUBLIC/2025/176 Seis Meses lote 2" at bounding box center [641, 145] width 1186 height 62
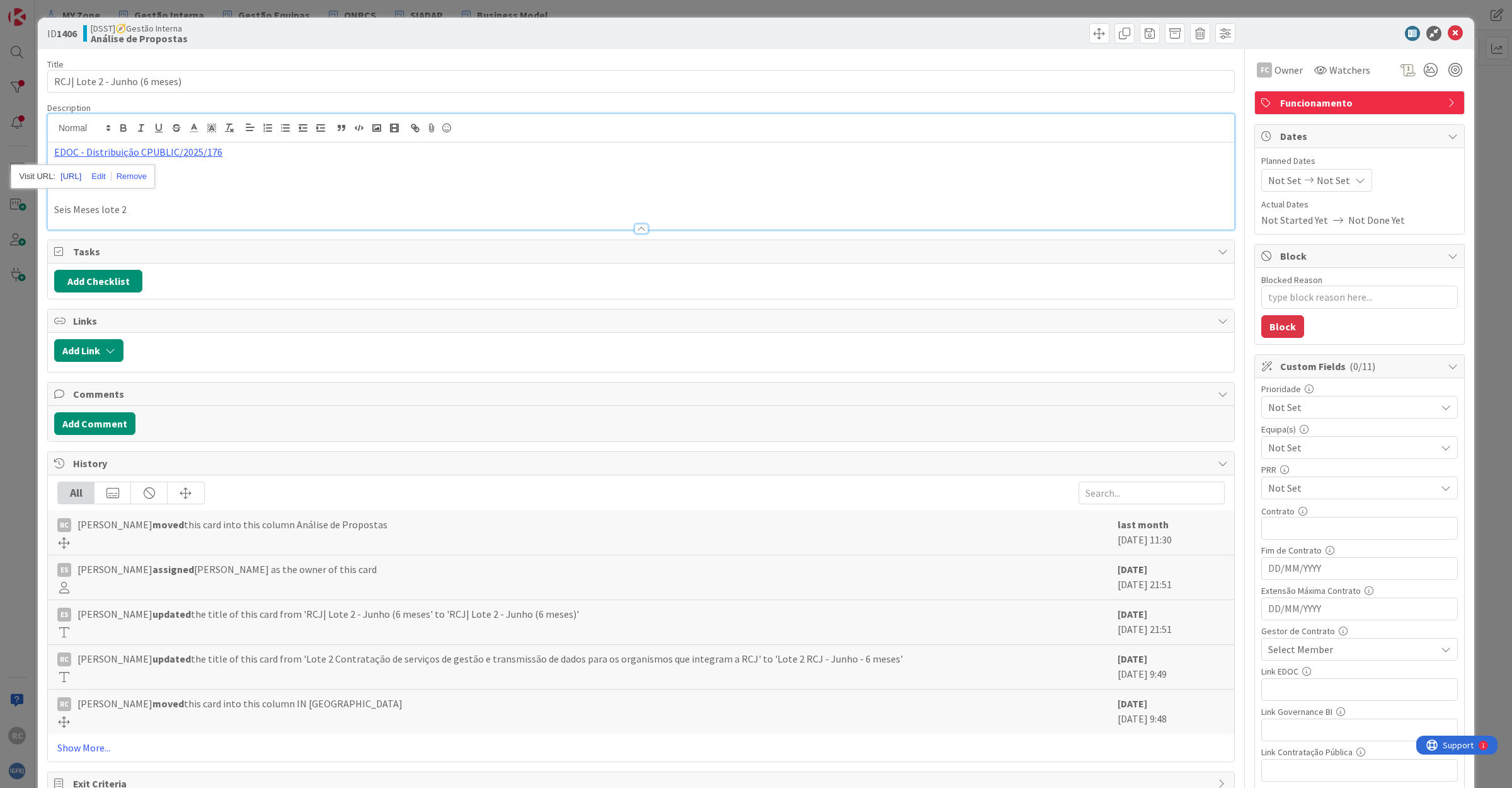
click at [81, 177] on link "[URL]" at bounding box center [71, 177] width 21 height 17
drag, startPoint x: 1444, startPoint y: 34, endPoint x: 1439, endPoint y: 14, distance: 20.6
click at [1343, 34] on icon at bounding box center [1454, 33] width 15 height 15
